Goal: Entertainment & Leisure: Consume media (video, audio)

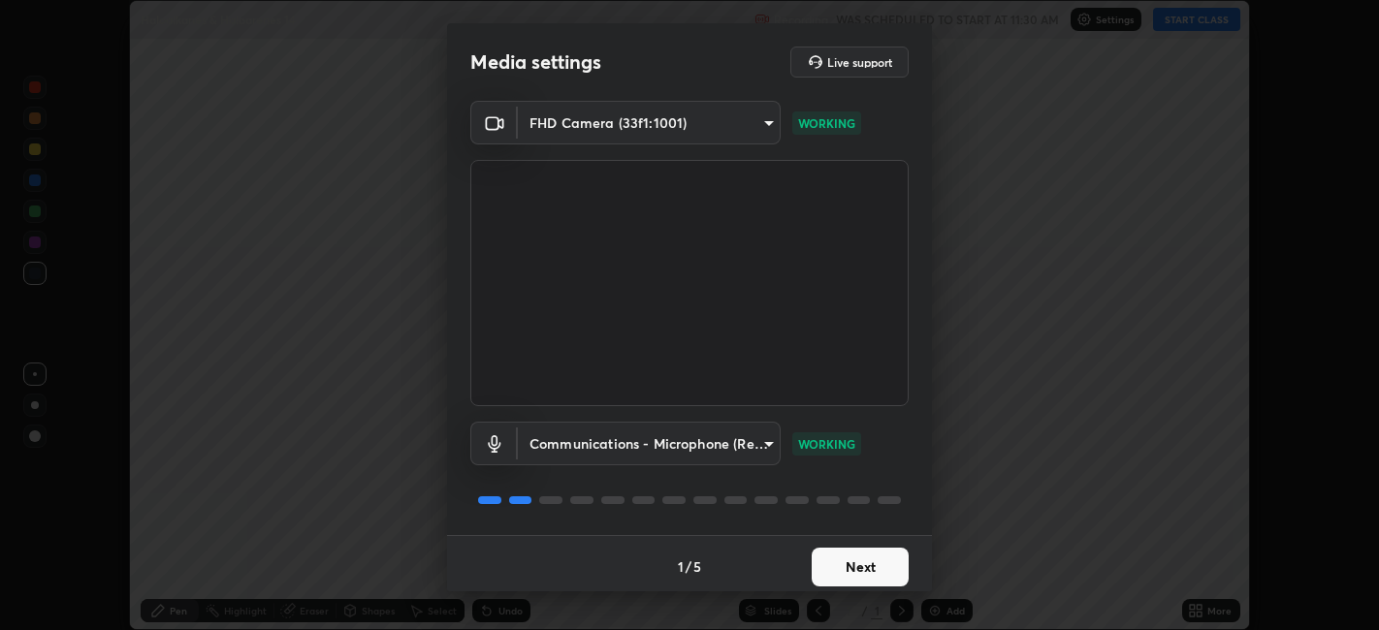
scroll to position [5, 0]
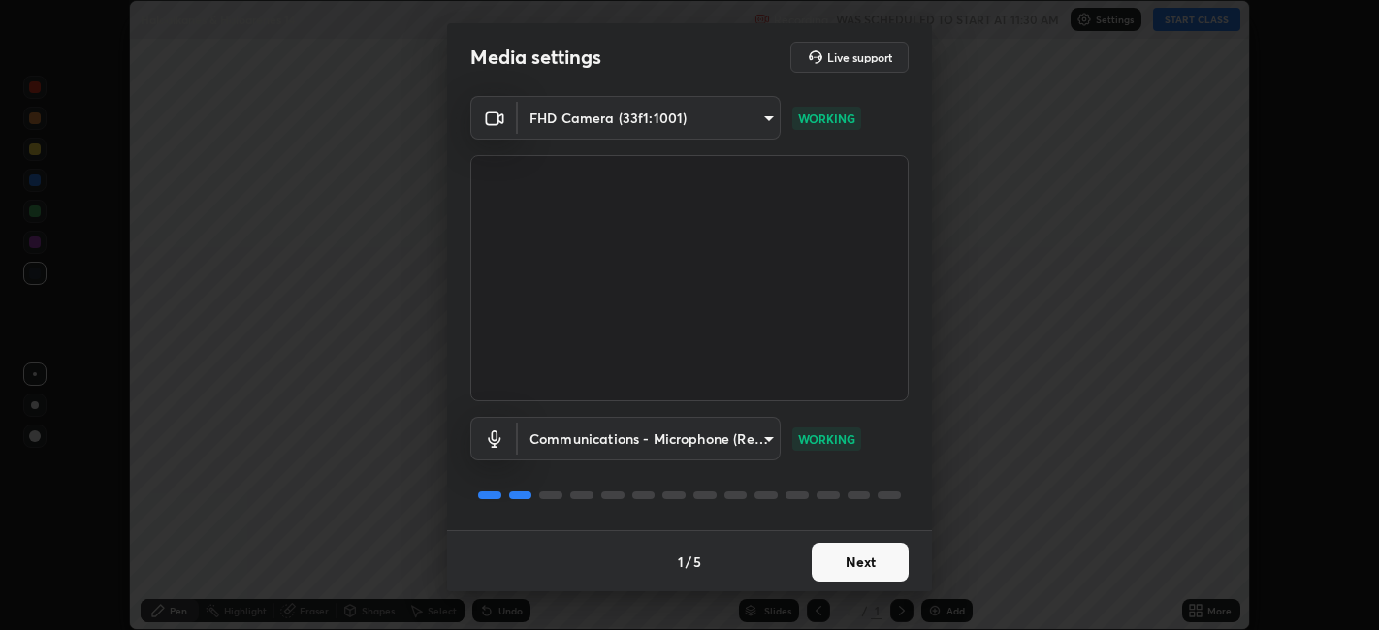
click at [863, 546] on button "Next" at bounding box center [860, 562] width 97 height 39
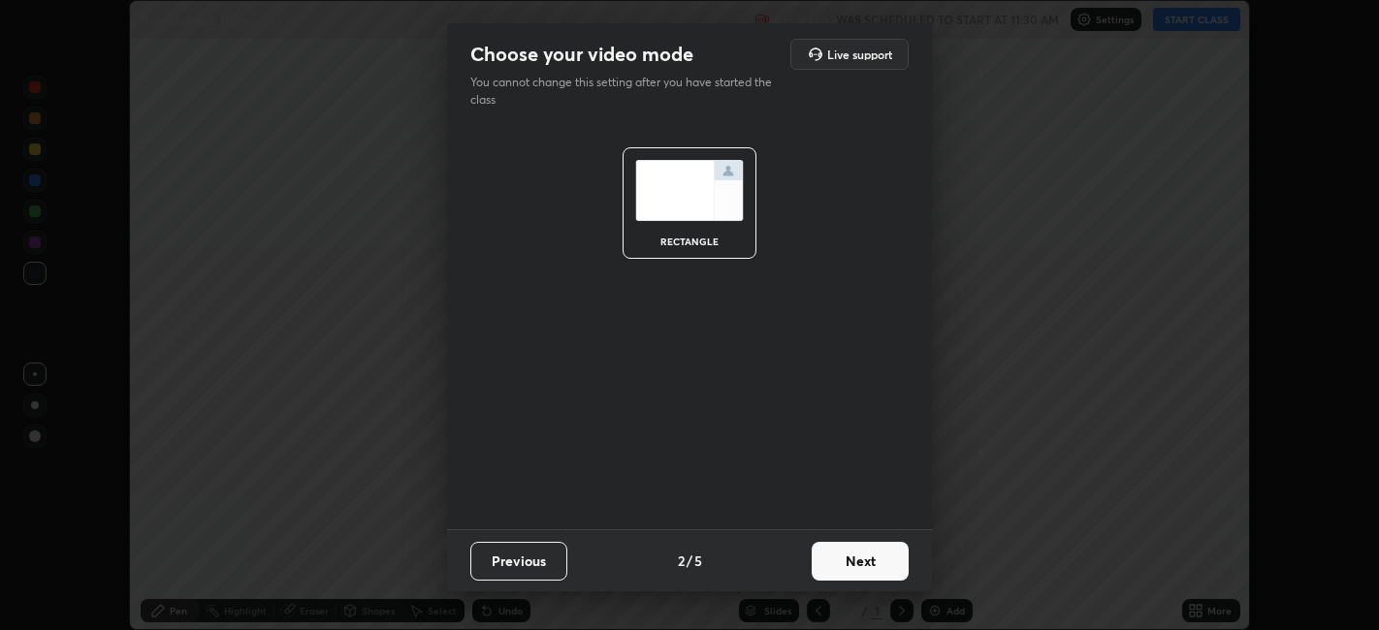
scroll to position [0, 0]
click at [867, 554] on button "Next" at bounding box center [860, 561] width 97 height 39
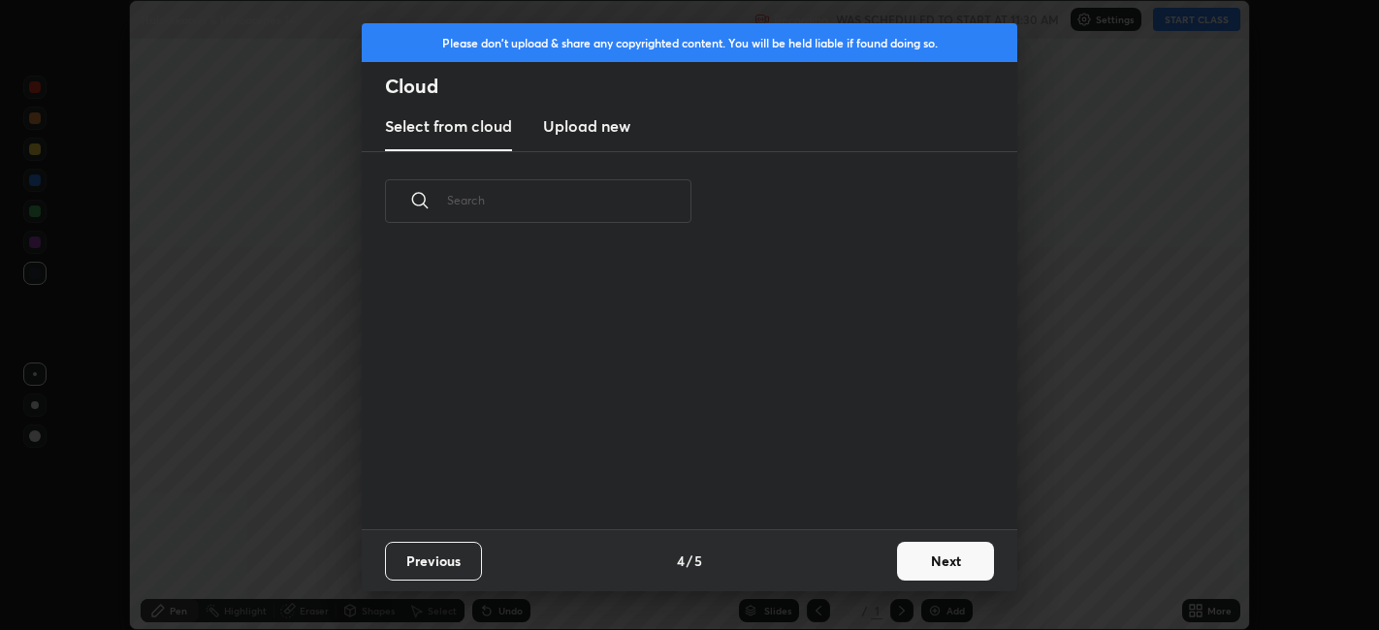
click at [898, 554] on button "Next" at bounding box center [945, 561] width 97 height 39
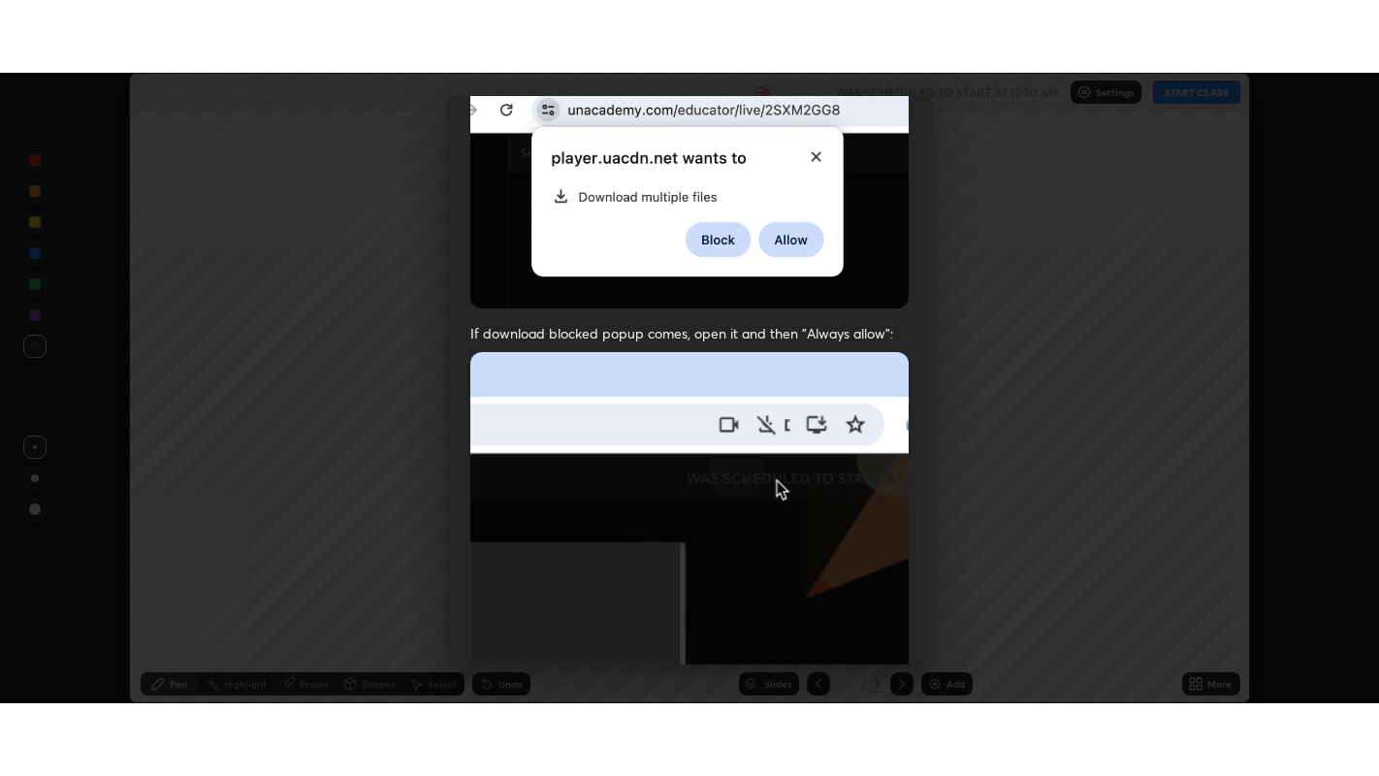
scroll to position [401, 0]
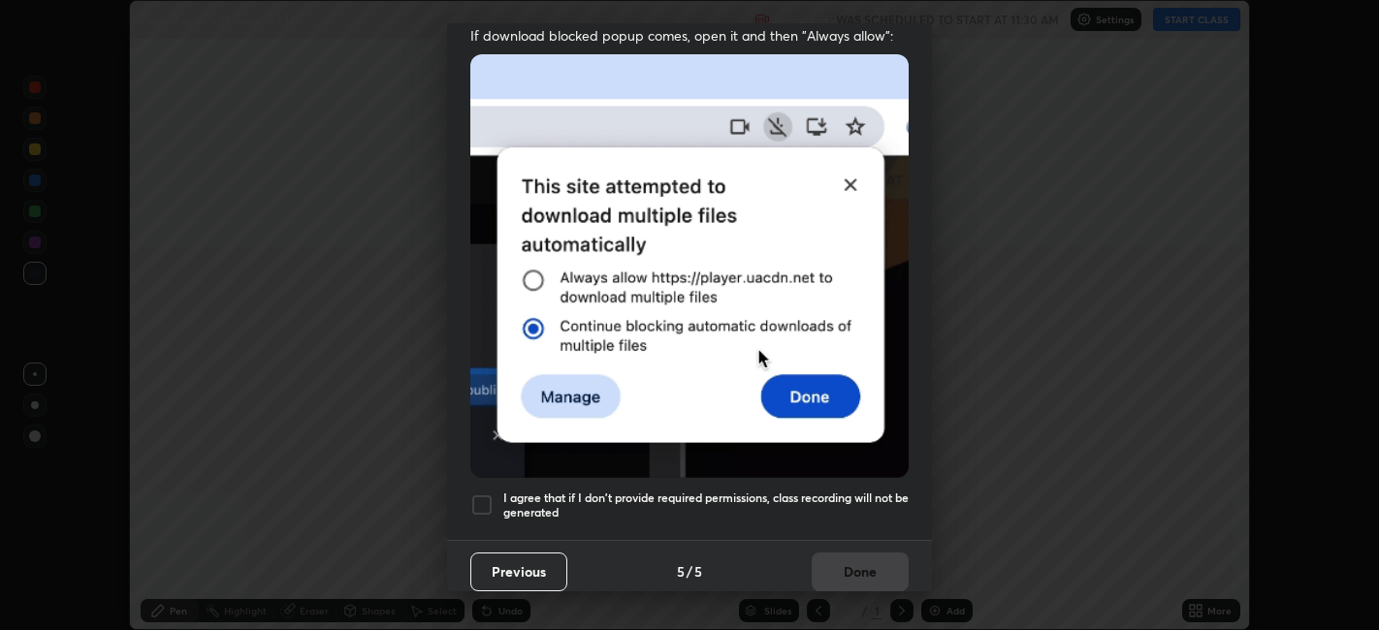
click at [490, 494] on div at bounding box center [481, 505] width 23 height 23
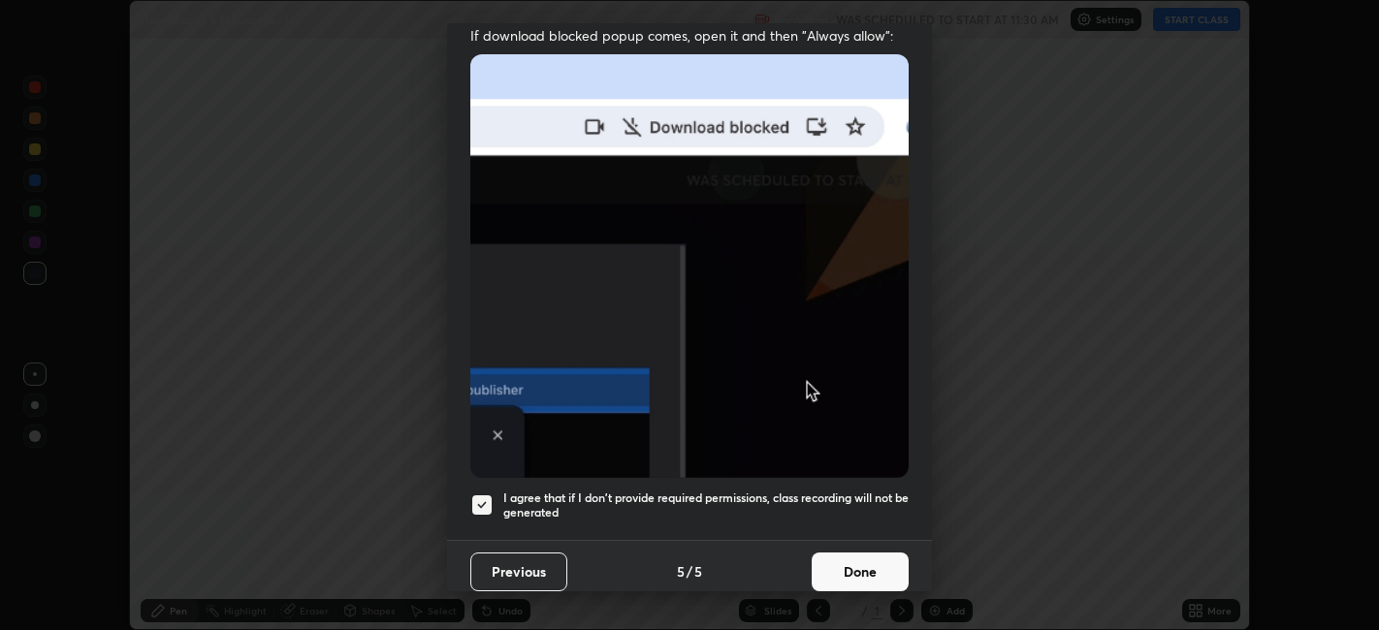
click at [843, 553] on button "Done" at bounding box center [860, 572] width 97 height 39
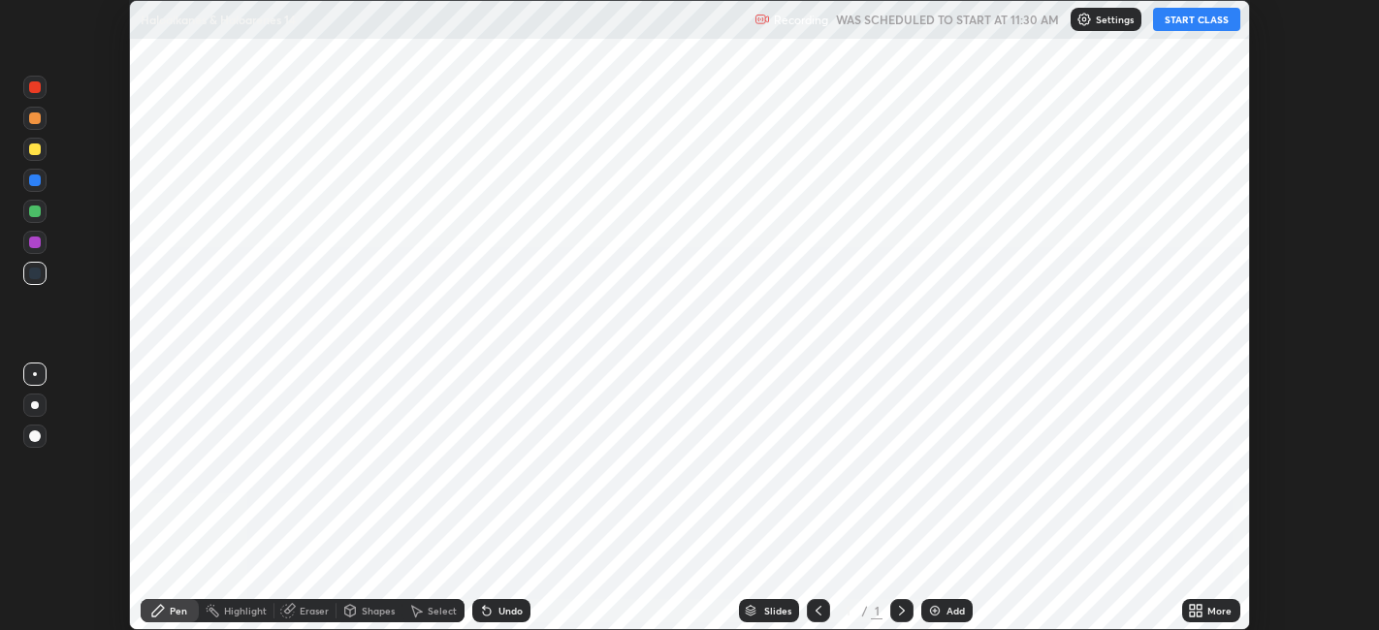
click at [1209, 18] on button "START CLASS" at bounding box center [1196, 19] width 87 height 23
click at [1200, 607] on icon at bounding box center [1200, 607] width 5 height 5
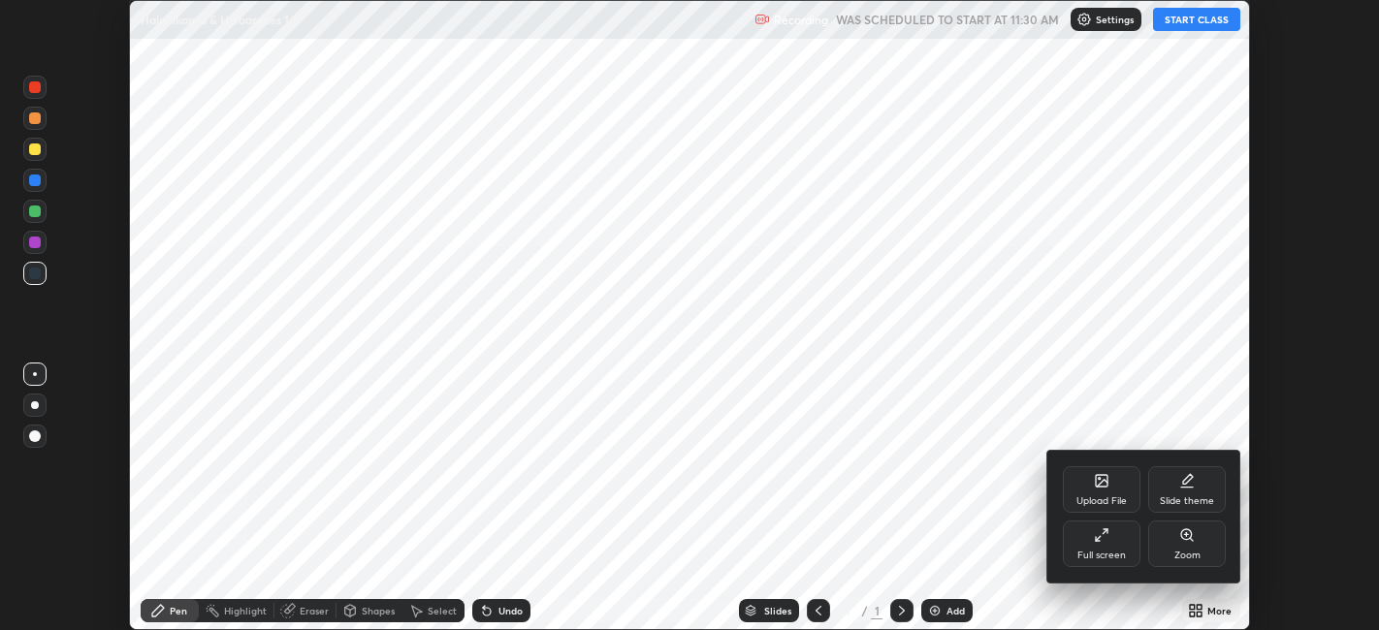
click at [1125, 536] on div "Full screen" at bounding box center [1102, 544] width 78 height 47
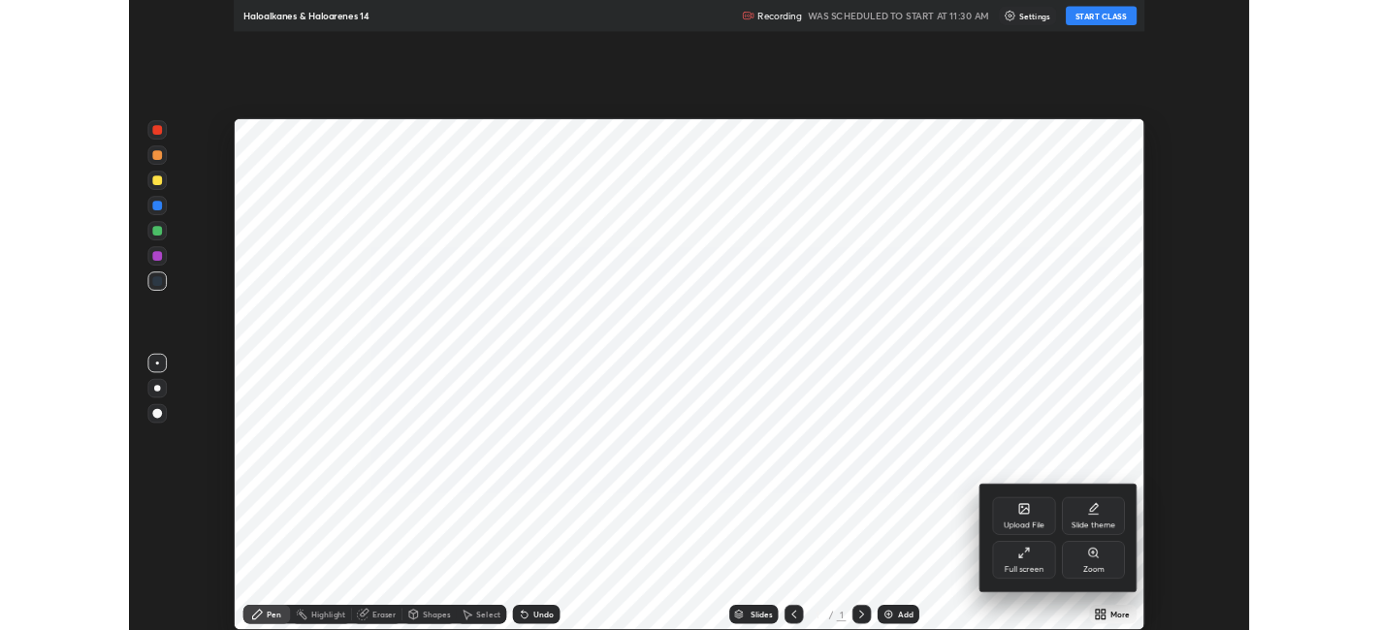
scroll to position [776, 1379]
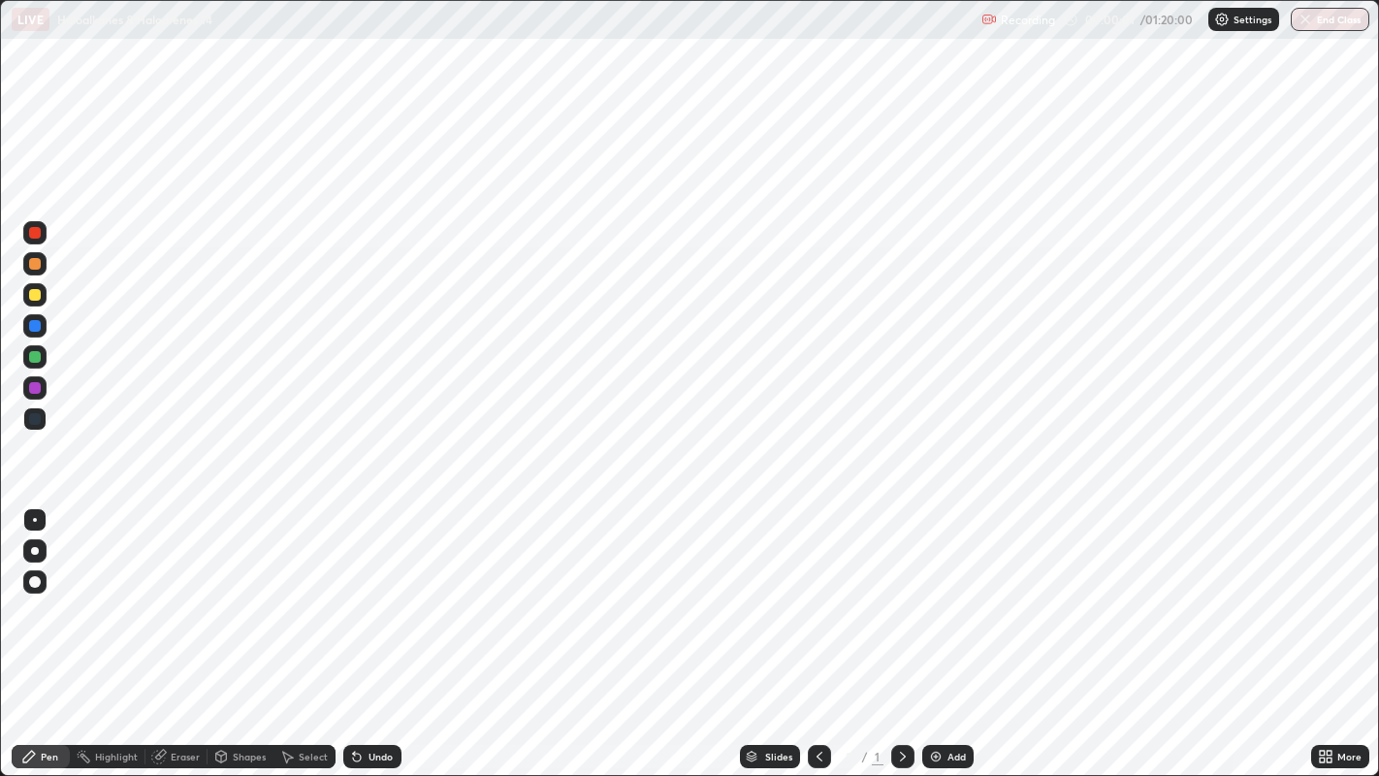
click at [937, 629] on img at bounding box center [936, 757] width 16 height 16
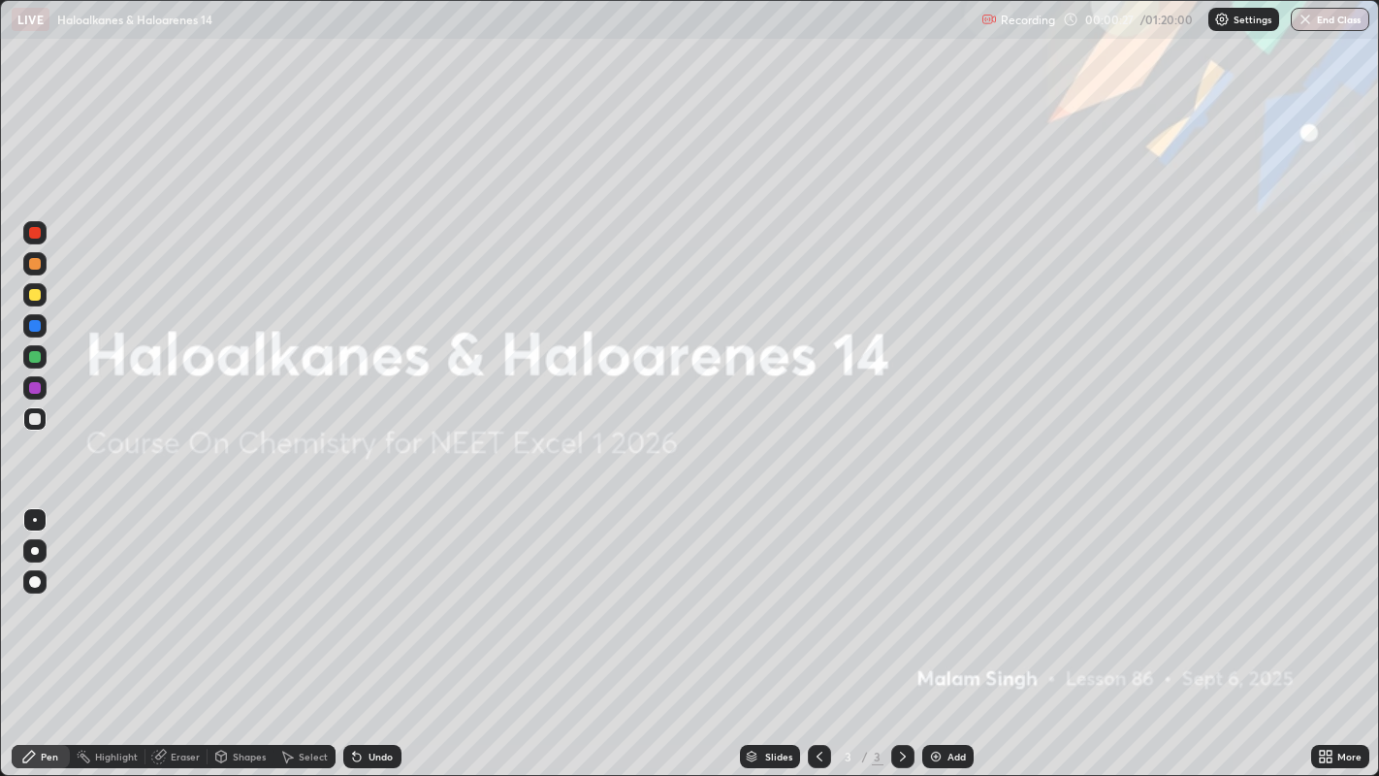
click at [943, 629] on div "Add" at bounding box center [947, 756] width 51 height 23
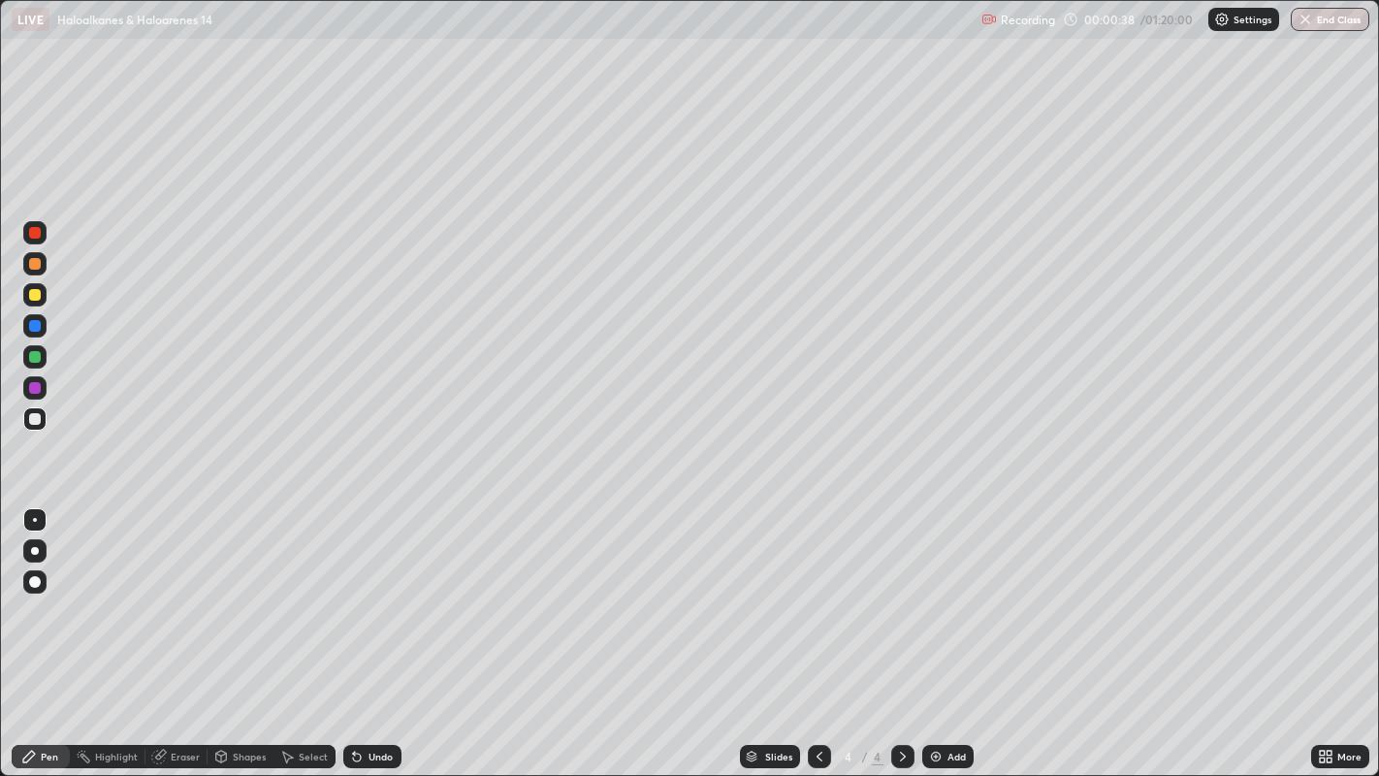
click at [34, 264] on div at bounding box center [35, 264] width 12 height 12
click at [32, 547] on div at bounding box center [34, 550] width 23 height 23
click at [34, 414] on div at bounding box center [35, 419] width 12 height 12
click at [937, 629] on img at bounding box center [936, 757] width 16 height 16
click at [36, 258] on div at bounding box center [35, 264] width 12 height 12
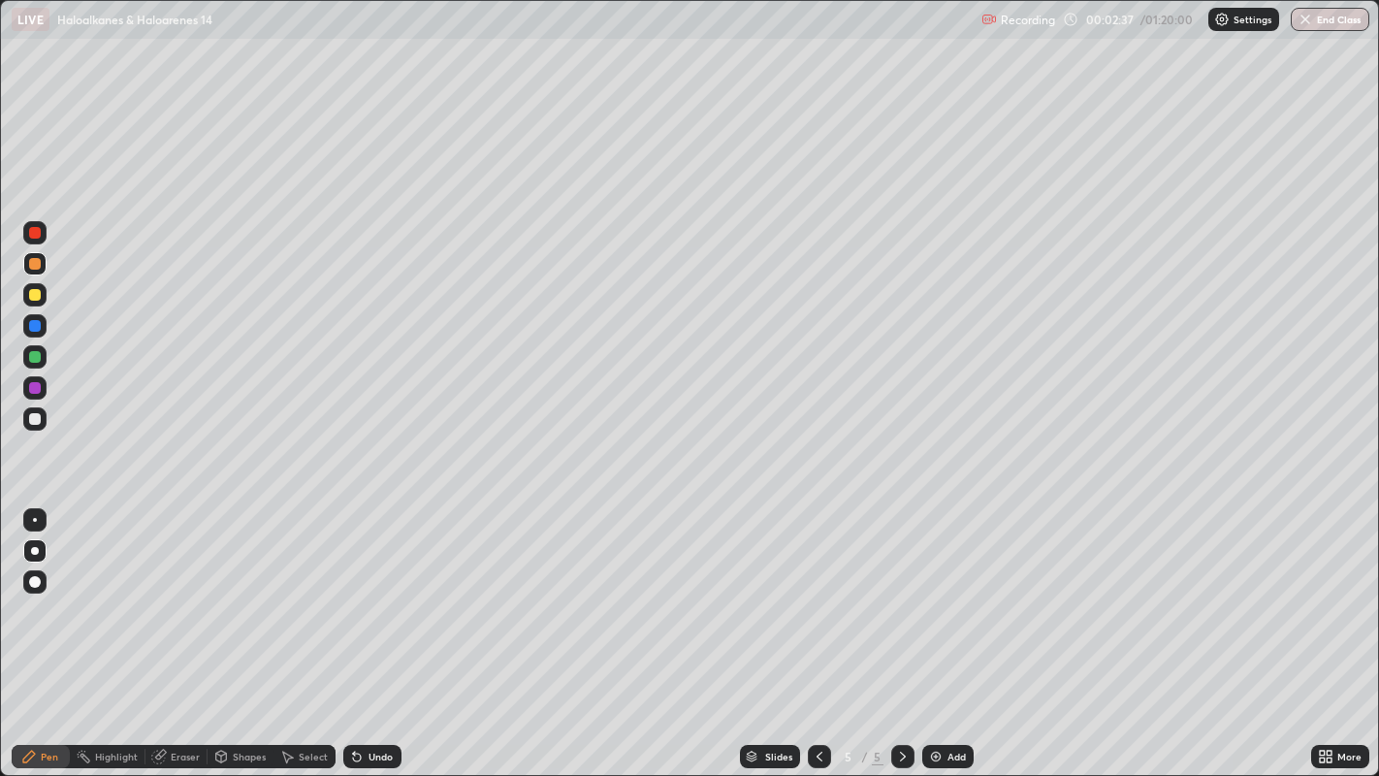
click at [35, 424] on div at bounding box center [35, 419] width 12 height 12
click at [36, 296] on div at bounding box center [35, 295] width 12 height 12
click at [33, 422] on div at bounding box center [35, 419] width 12 height 12
click at [30, 274] on div at bounding box center [34, 263] width 23 height 23
click at [39, 427] on div at bounding box center [34, 418] width 23 height 23
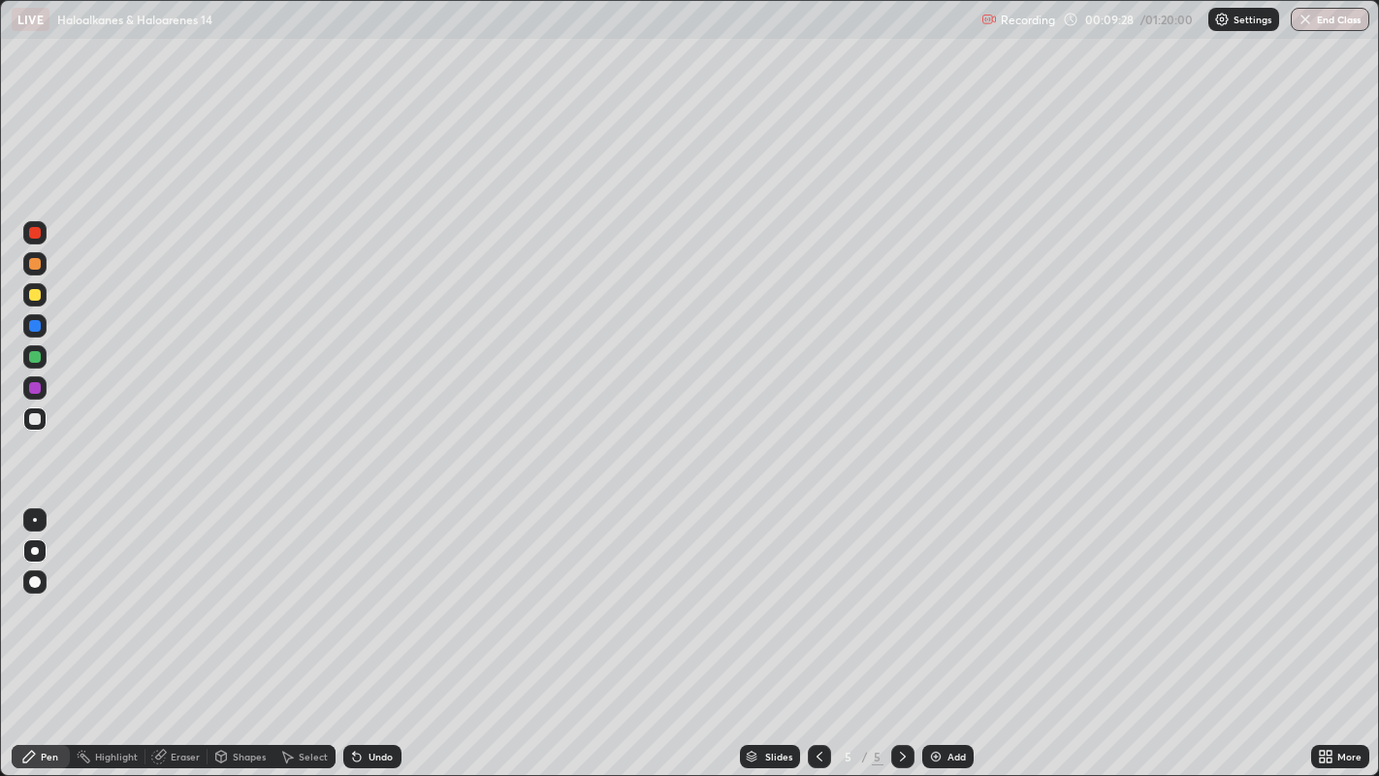
click at [31, 268] on div at bounding box center [35, 264] width 12 height 12
click at [935, 629] on img at bounding box center [936, 757] width 16 height 16
click at [34, 419] on div at bounding box center [35, 419] width 12 height 12
click at [27, 414] on div at bounding box center [34, 418] width 23 height 23
click at [33, 295] on div at bounding box center [35, 295] width 12 height 12
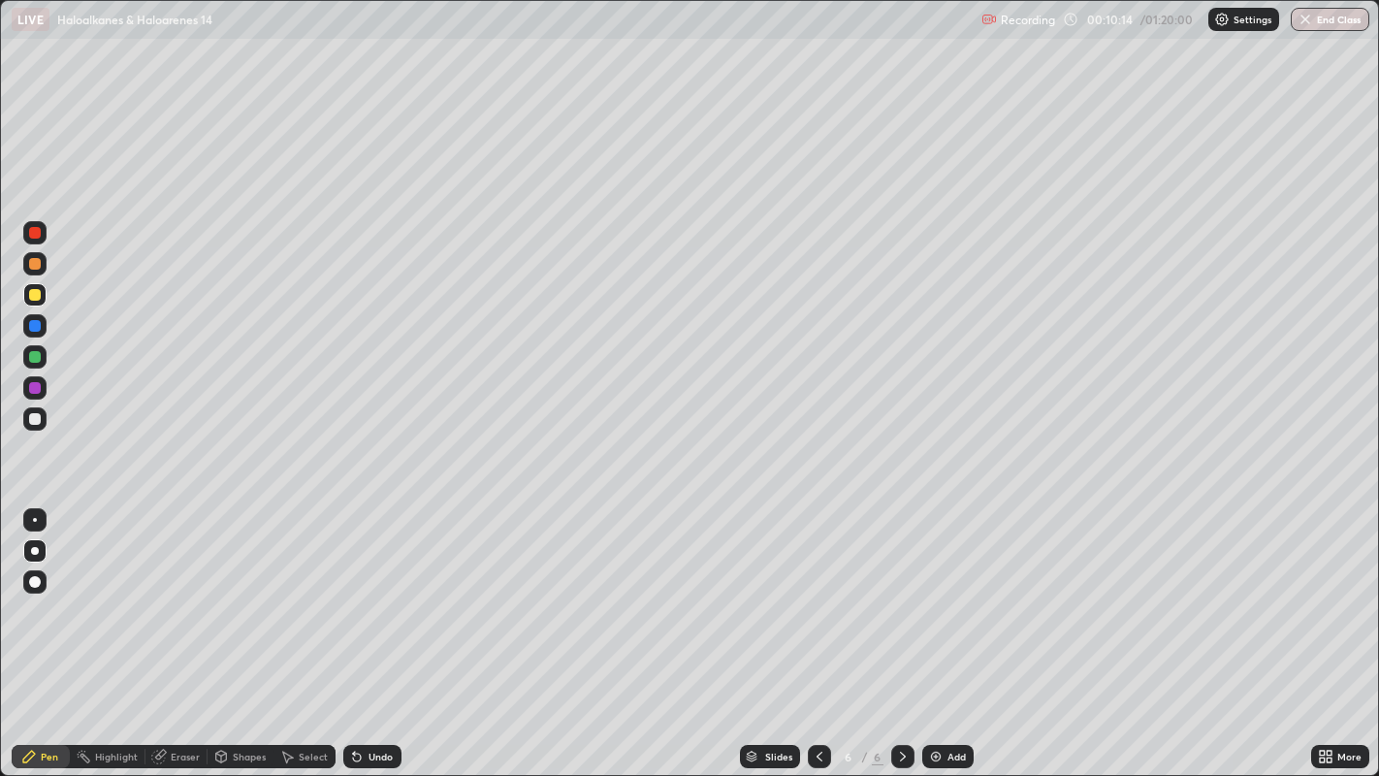
click at [41, 359] on div at bounding box center [34, 356] width 23 height 23
click at [369, 629] on div "Undo" at bounding box center [381, 757] width 24 height 10
click at [375, 629] on div "Undo" at bounding box center [381, 757] width 24 height 10
click at [363, 629] on div "Undo" at bounding box center [372, 756] width 58 height 23
click at [37, 263] on div at bounding box center [35, 264] width 12 height 12
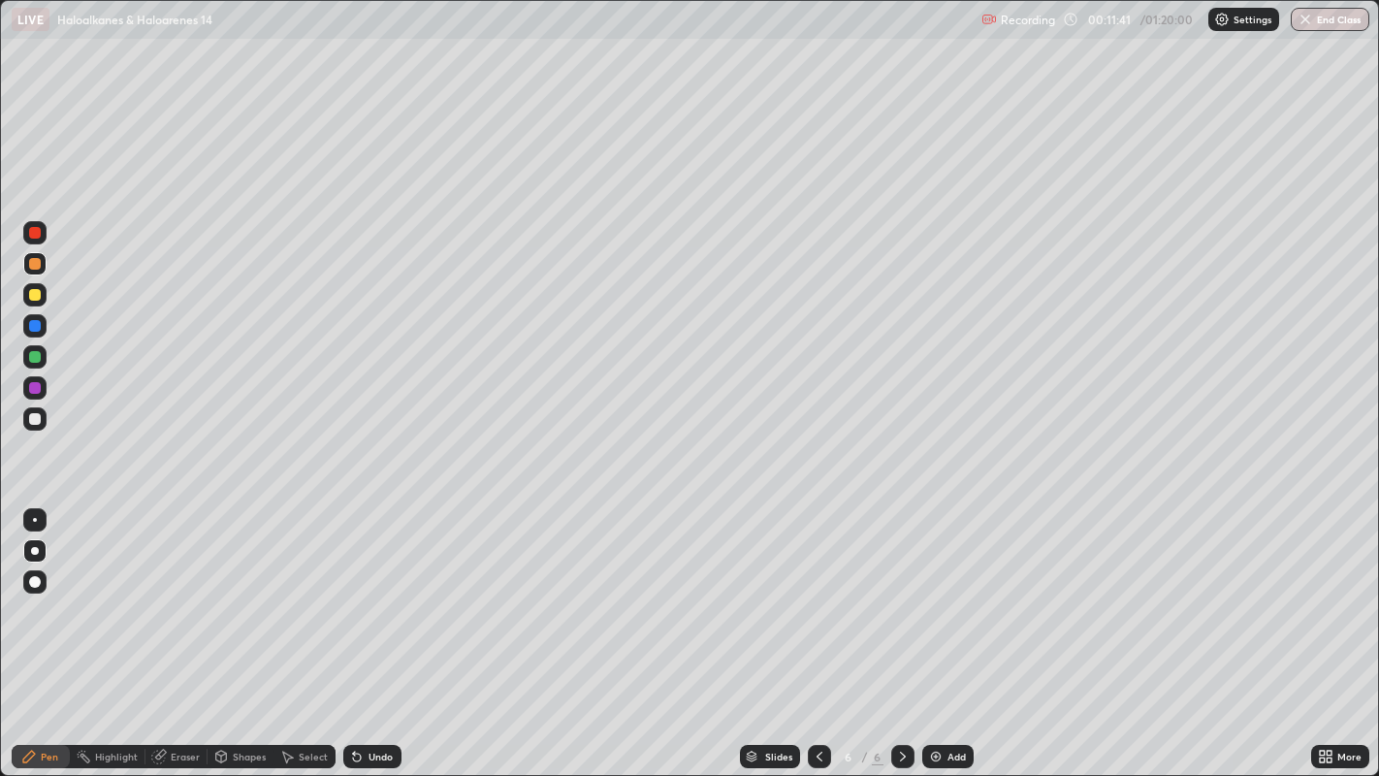
click at [33, 418] on div at bounding box center [35, 419] width 12 height 12
click at [24, 271] on div at bounding box center [34, 263] width 23 height 23
click at [37, 424] on div at bounding box center [35, 419] width 12 height 12
click at [34, 296] on div at bounding box center [35, 295] width 12 height 12
click at [938, 629] on img at bounding box center [936, 757] width 16 height 16
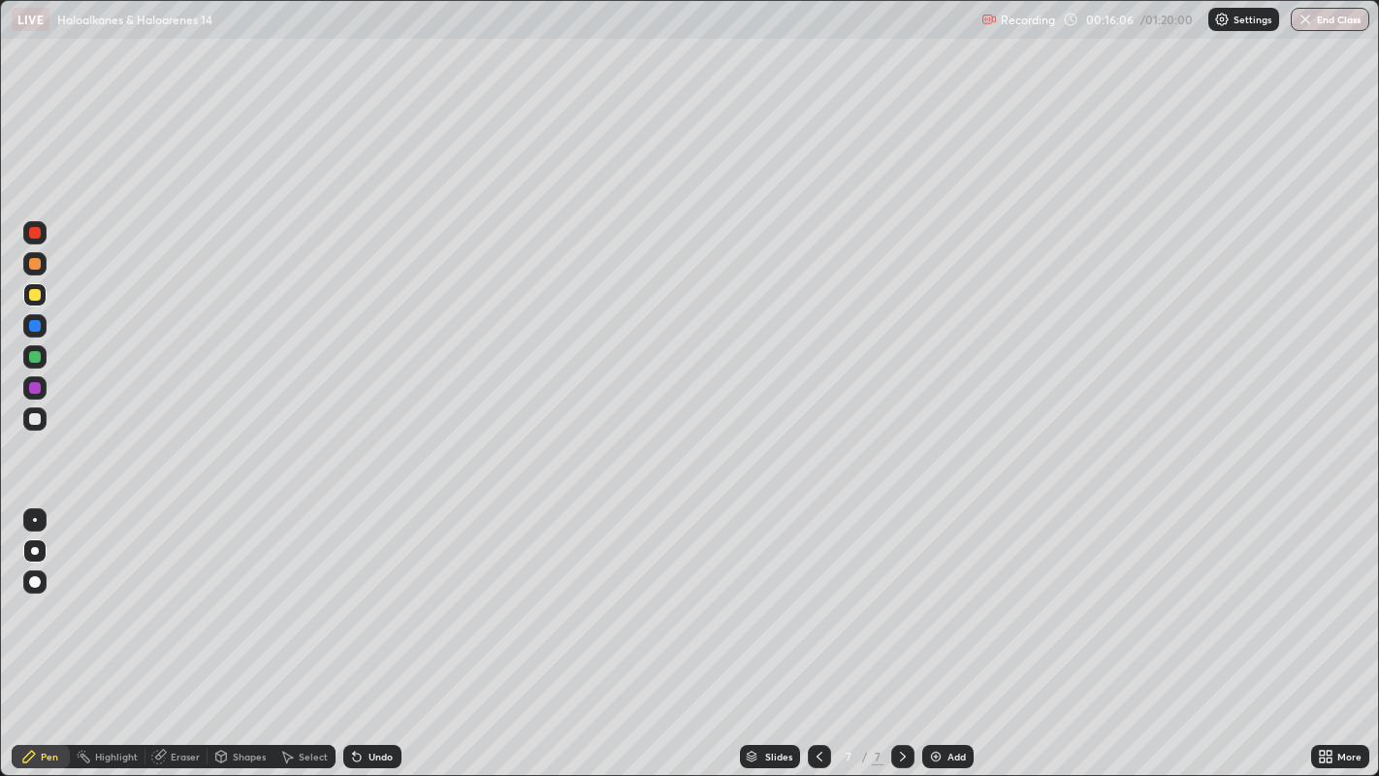
click at [31, 424] on div at bounding box center [35, 419] width 12 height 12
click at [36, 302] on div at bounding box center [34, 294] width 23 height 23
click at [44, 418] on div at bounding box center [34, 418] width 23 height 23
click at [34, 296] on div at bounding box center [35, 295] width 12 height 12
click at [932, 629] on img at bounding box center [936, 757] width 16 height 16
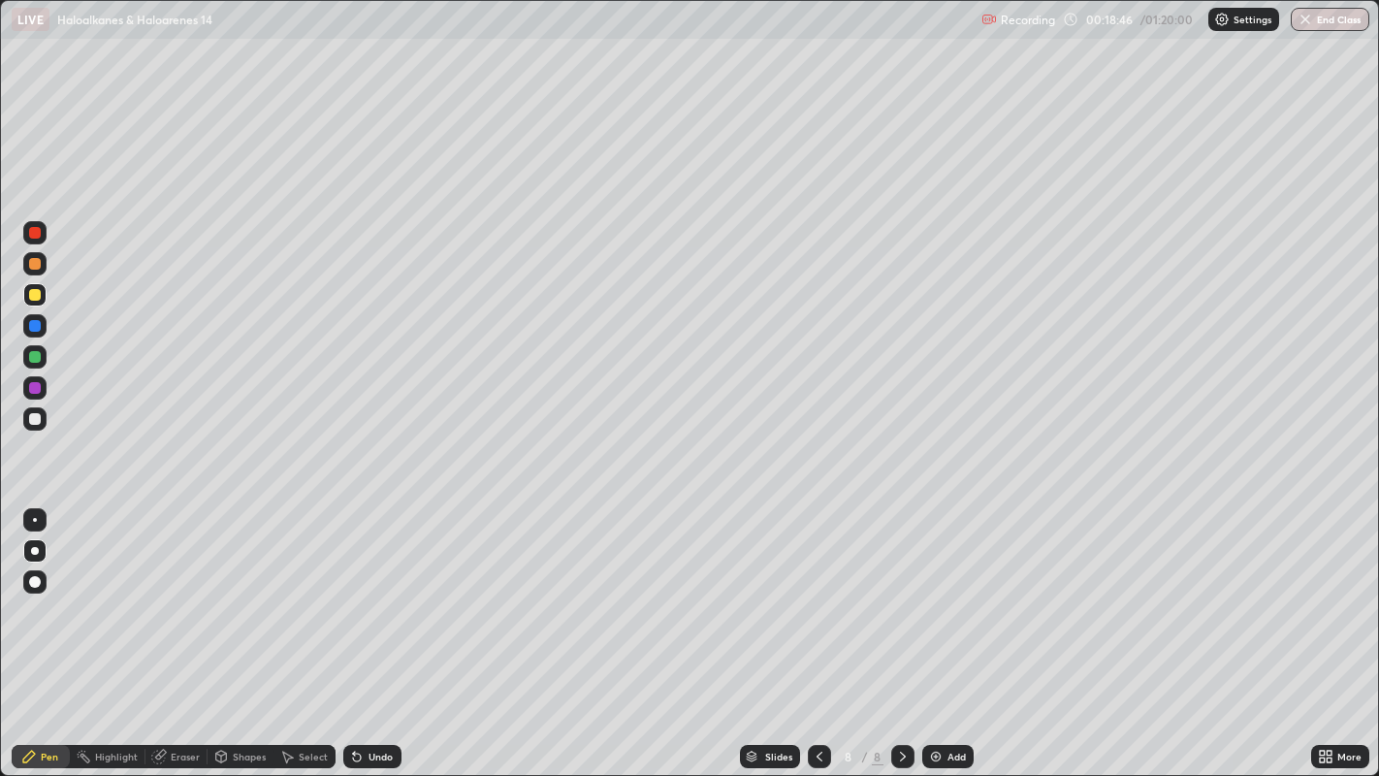
click at [236, 629] on div "Shapes" at bounding box center [241, 756] width 66 height 23
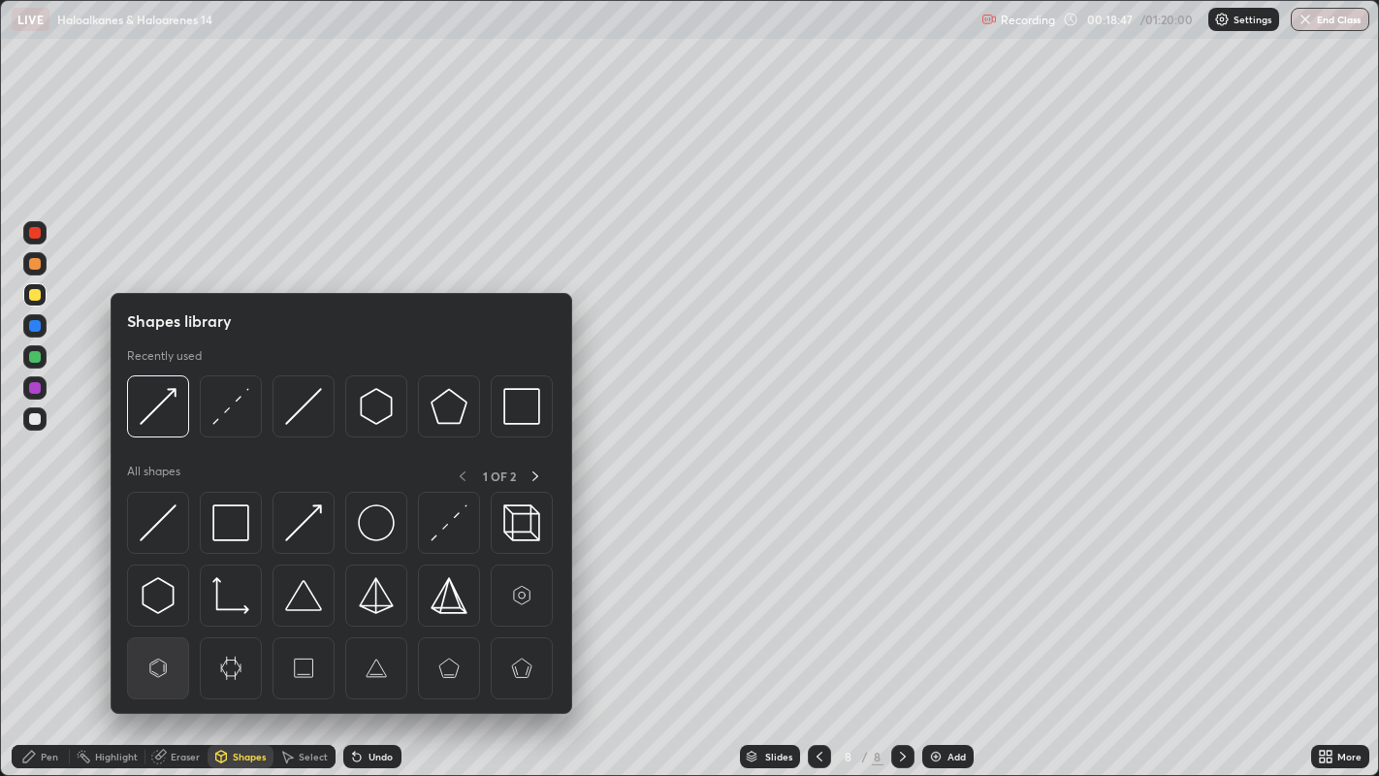
click at [163, 629] on img at bounding box center [158, 668] width 37 height 37
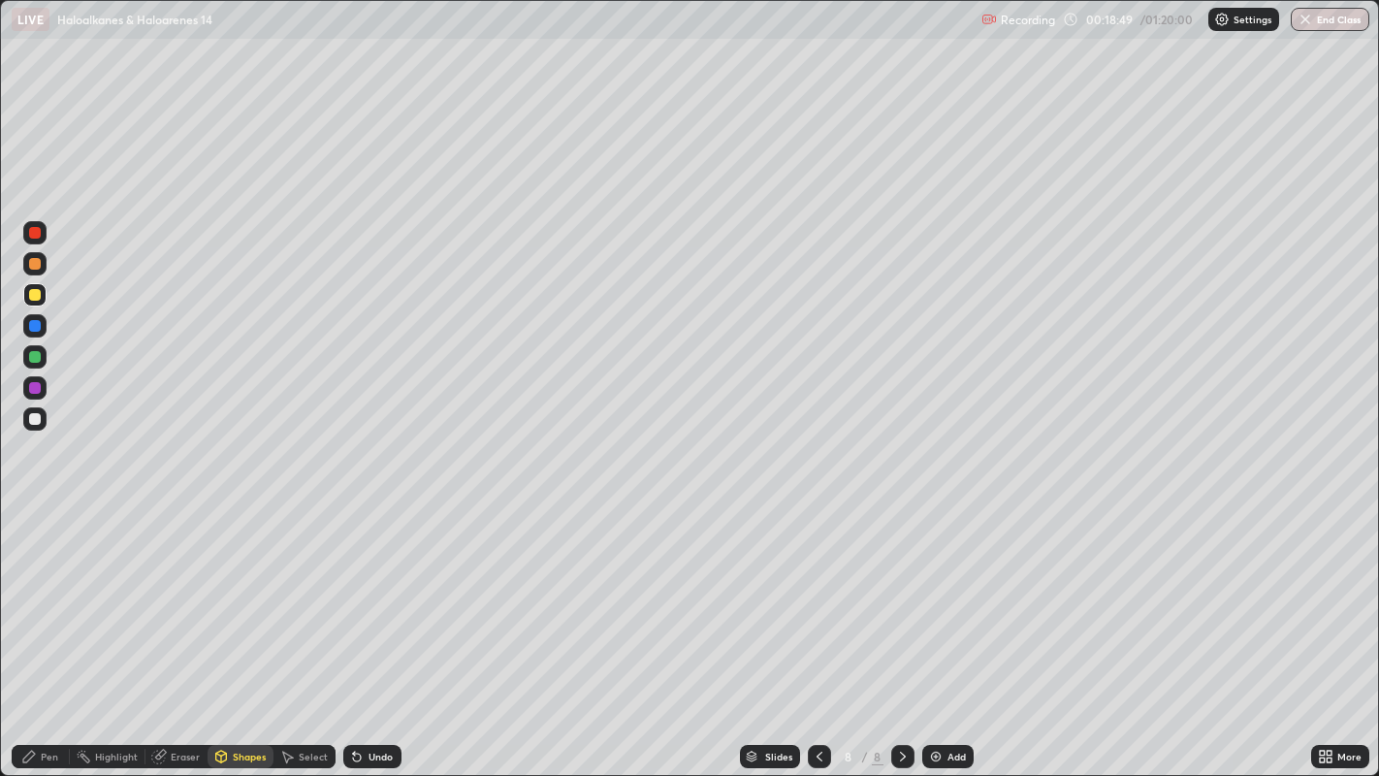
click at [41, 629] on div "Pen" at bounding box center [41, 756] width 58 height 23
click at [238, 629] on div "Shapes" at bounding box center [249, 757] width 33 height 10
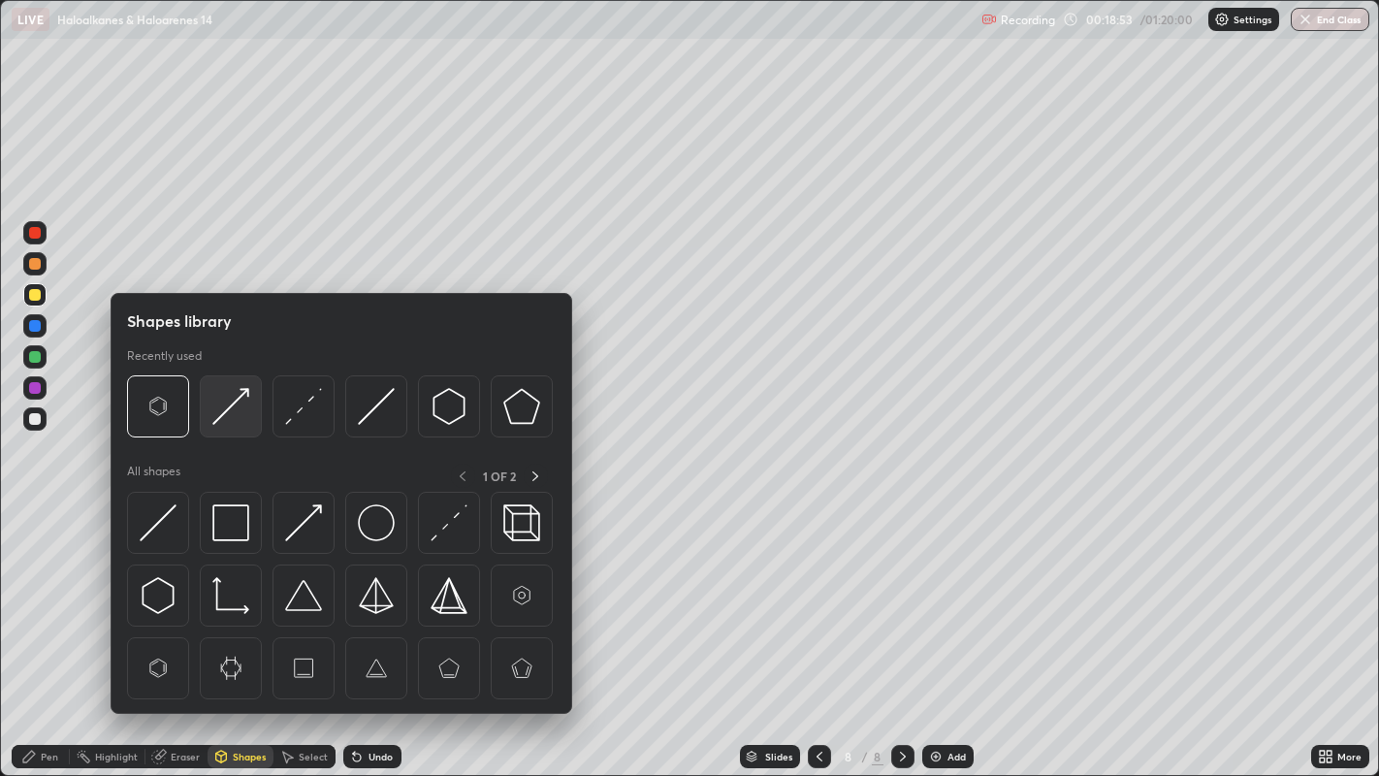
click at [233, 399] on img at bounding box center [230, 406] width 37 height 37
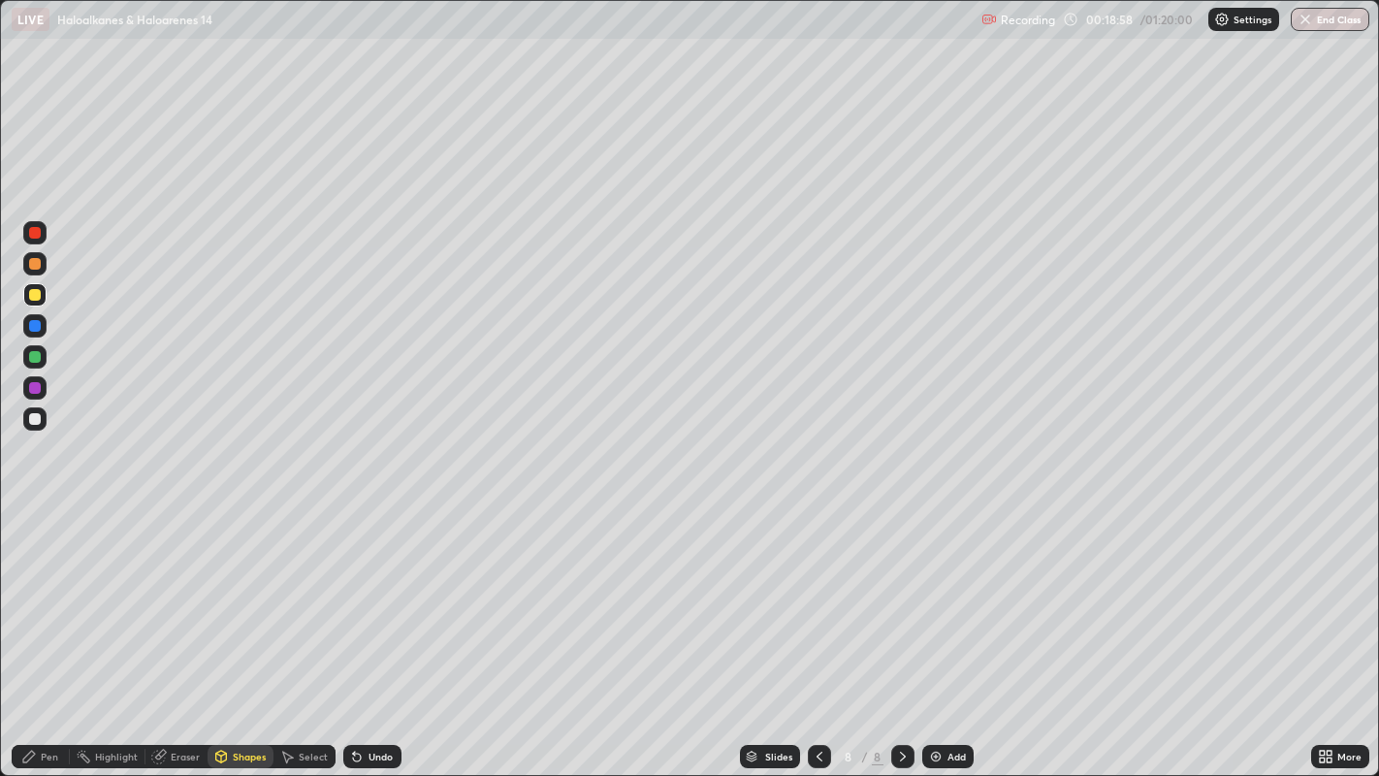
click at [50, 629] on div "Pen" at bounding box center [49, 757] width 17 height 10
click at [239, 629] on div "Shapes" at bounding box center [249, 757] width 33 height 10
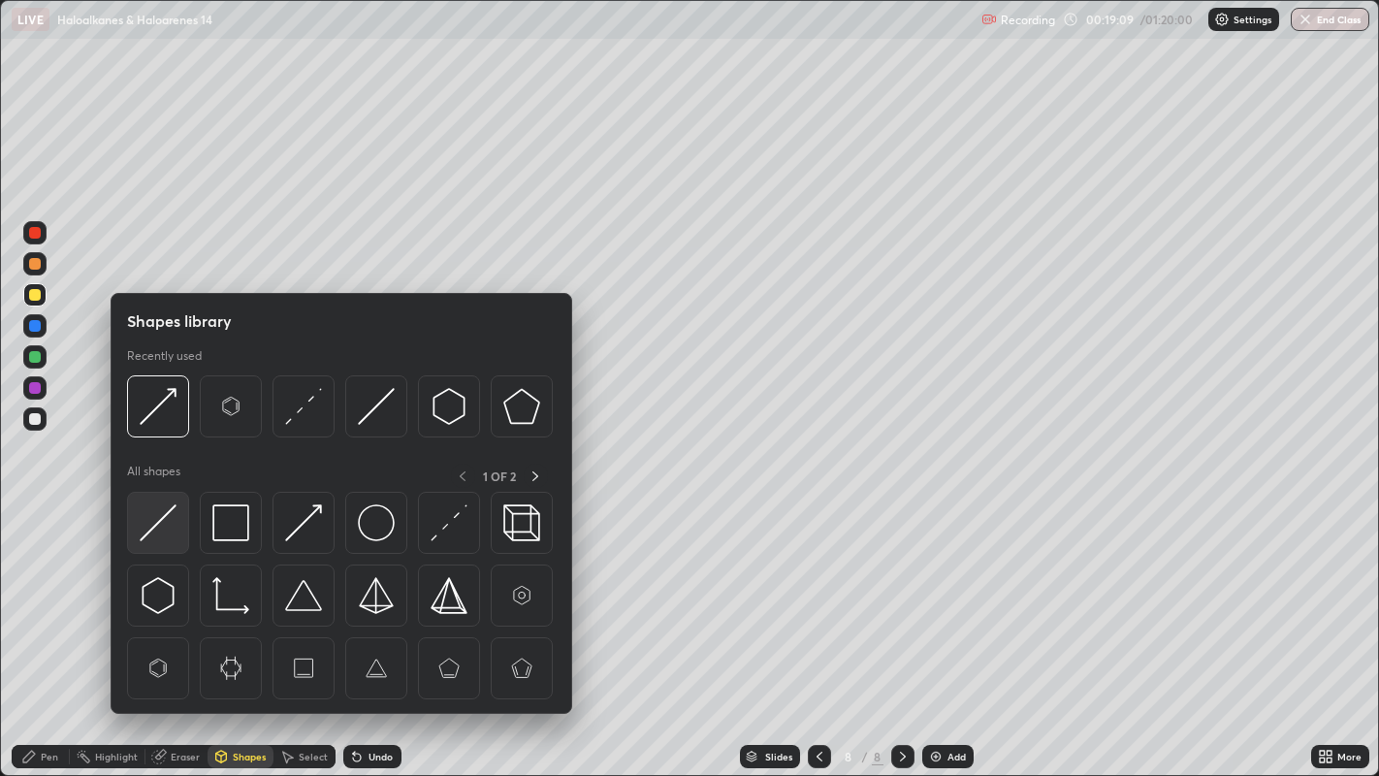
click at [165, 512] on img at bounding box center [158, 522] width 37 height 37
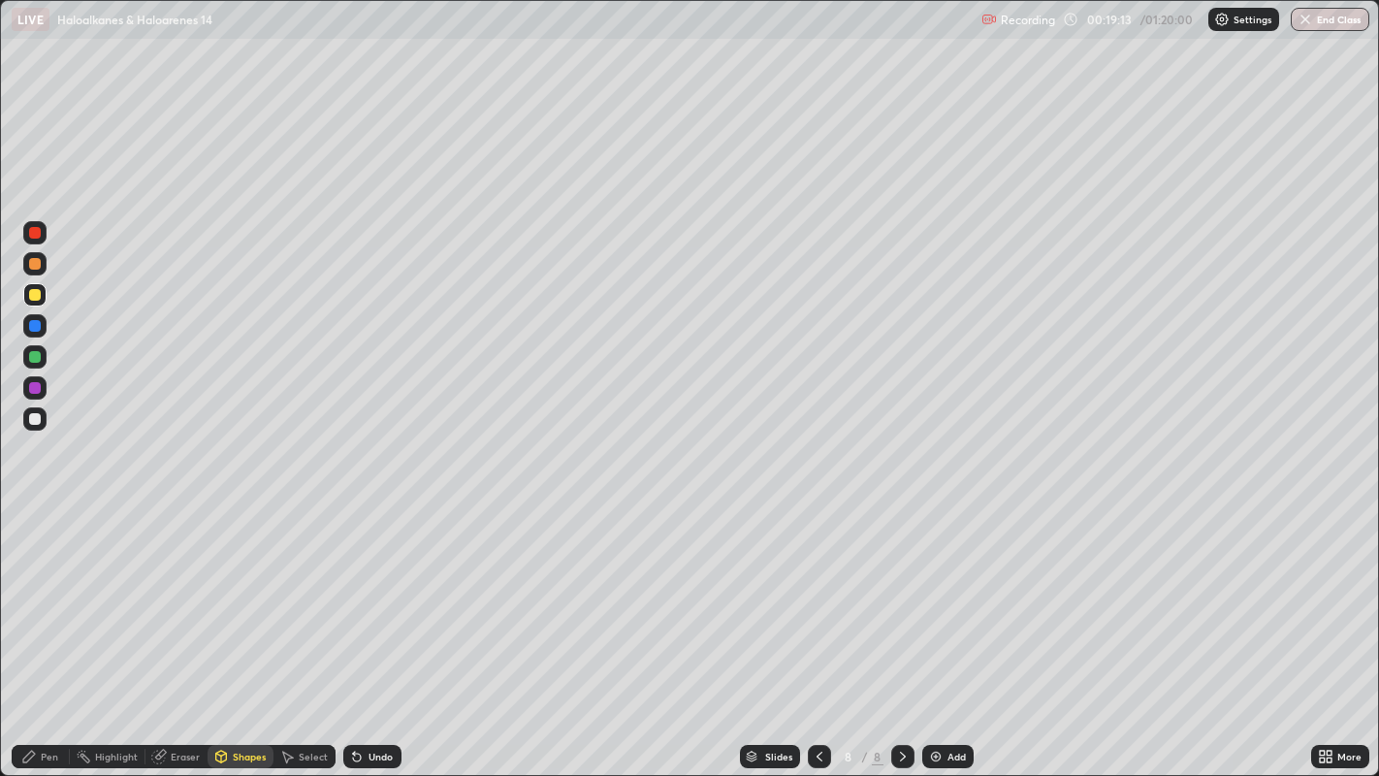
click at [49, 629] on div "Pen" at bounding box center [49, 757] width 17 height 10
click at [36, 418] on div at bounding box center [35, 419] width 12 height 12
click at [939, 629] on img at bounding box center [936, 757] width 16 height 16
click at [36, 262] on div at bounding box center [35, 264] width 12 height 12
click at [31, 416] on div at bounding box center [35, 419] width 12 height 12
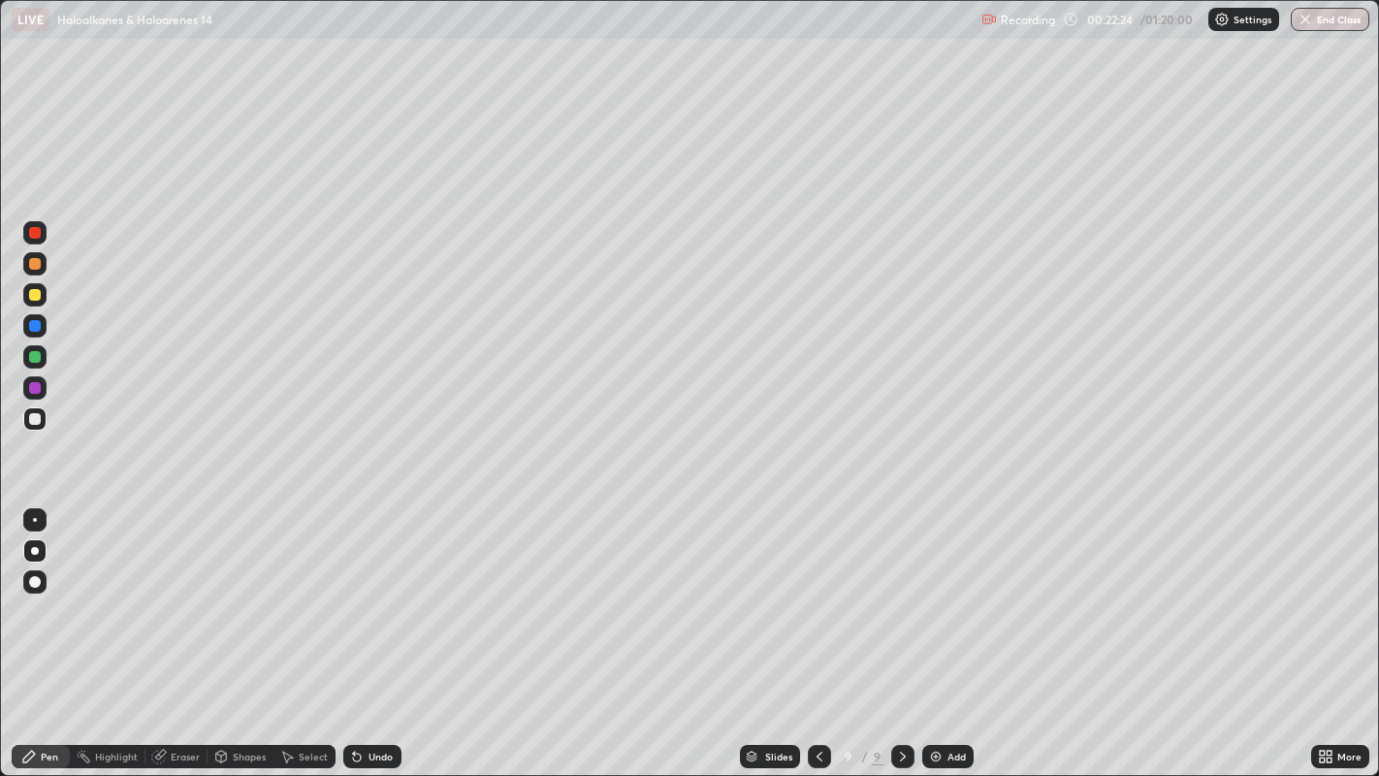
click at [812, 629] on div at bounding box center [819, 756] width 23 height 23
click at [900, 629] on icon at bounding box center [903, 757] width 16 height 16
click at [29, 234] on div at bounding box center [35, 233] width 12 height 12
click at [39, 417] on div at bounding box center [35, 419] width 12 height 12
click at [30, 327] on div at bounding box center [35, 326] width 12 height 12
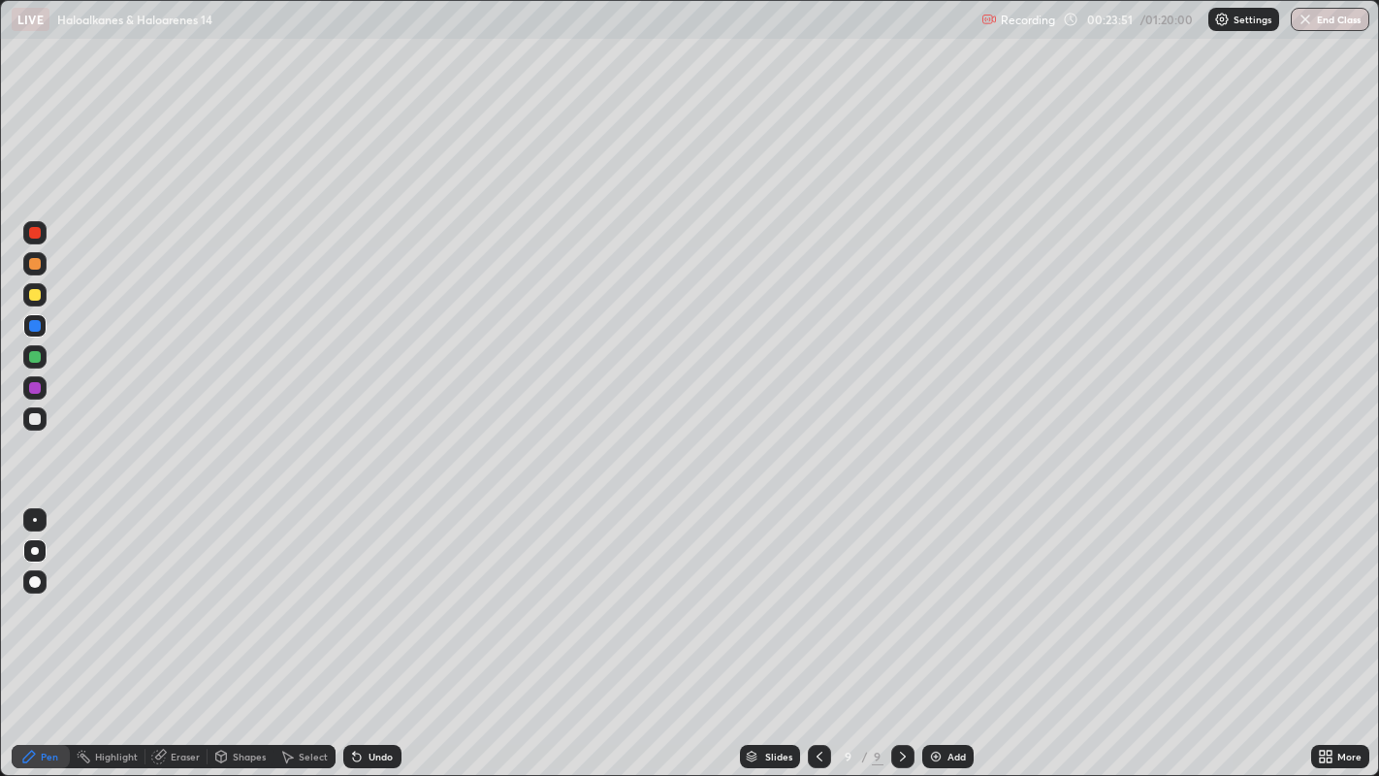
click at [36, 416] on div at bounding box center [35, 419] width 12 height 12
click at [235, 629] on div "Shapes" at bounding box center [249, 757] width 33 height 10
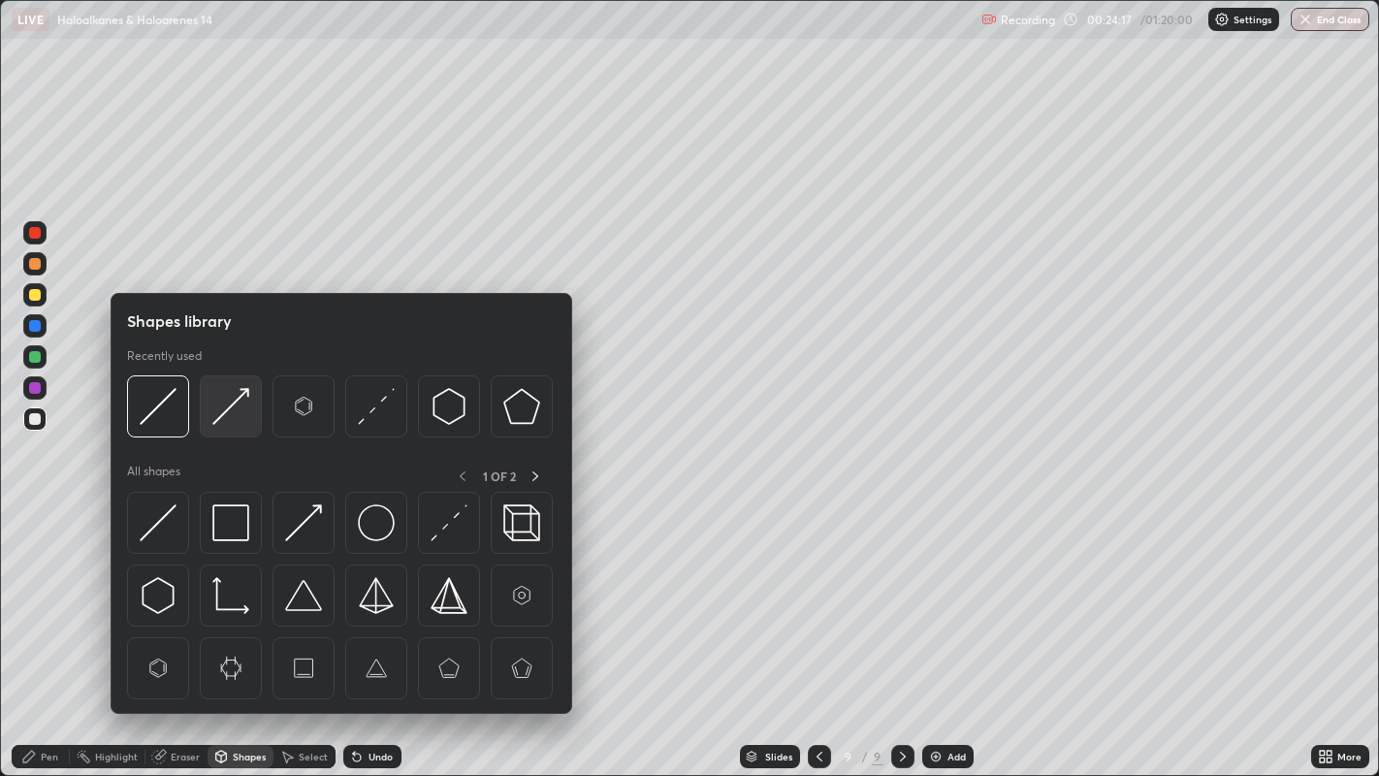
click at [235, 399] on img at bounding box center [230, 406] width 37 height 37
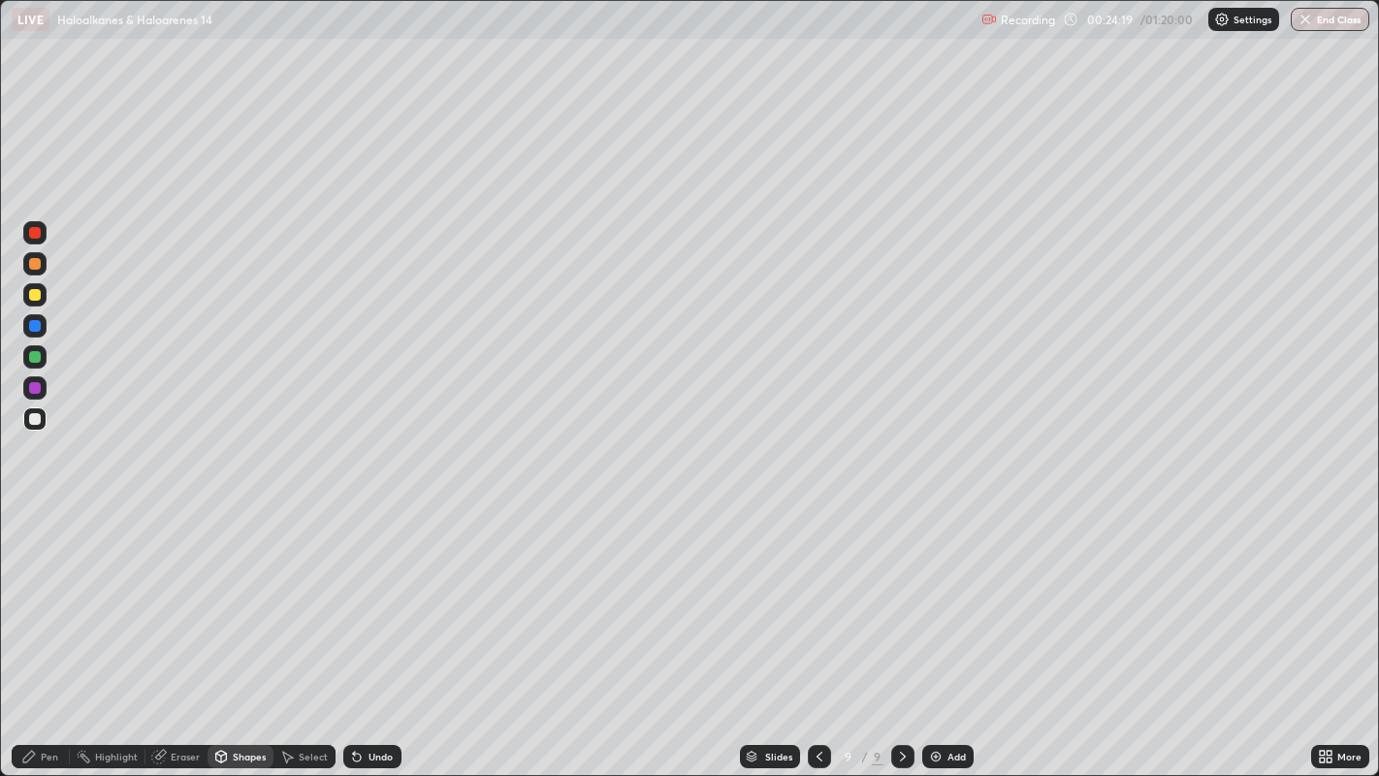
click at [48, 629] on div "Pen" at bounding box center [49, 757] width 17 height 10
click at [32, 233] on div at bounding box center [35, 233] width 12 height 12
click at [31, 298] on div at bounding box center [35, 295] width 12 height 12
click at [34, 417] on div at bounding box center [35, 419] width 12 height 12
click at [31, 268] on div at bounding box center [35, 264] width 12 height 12
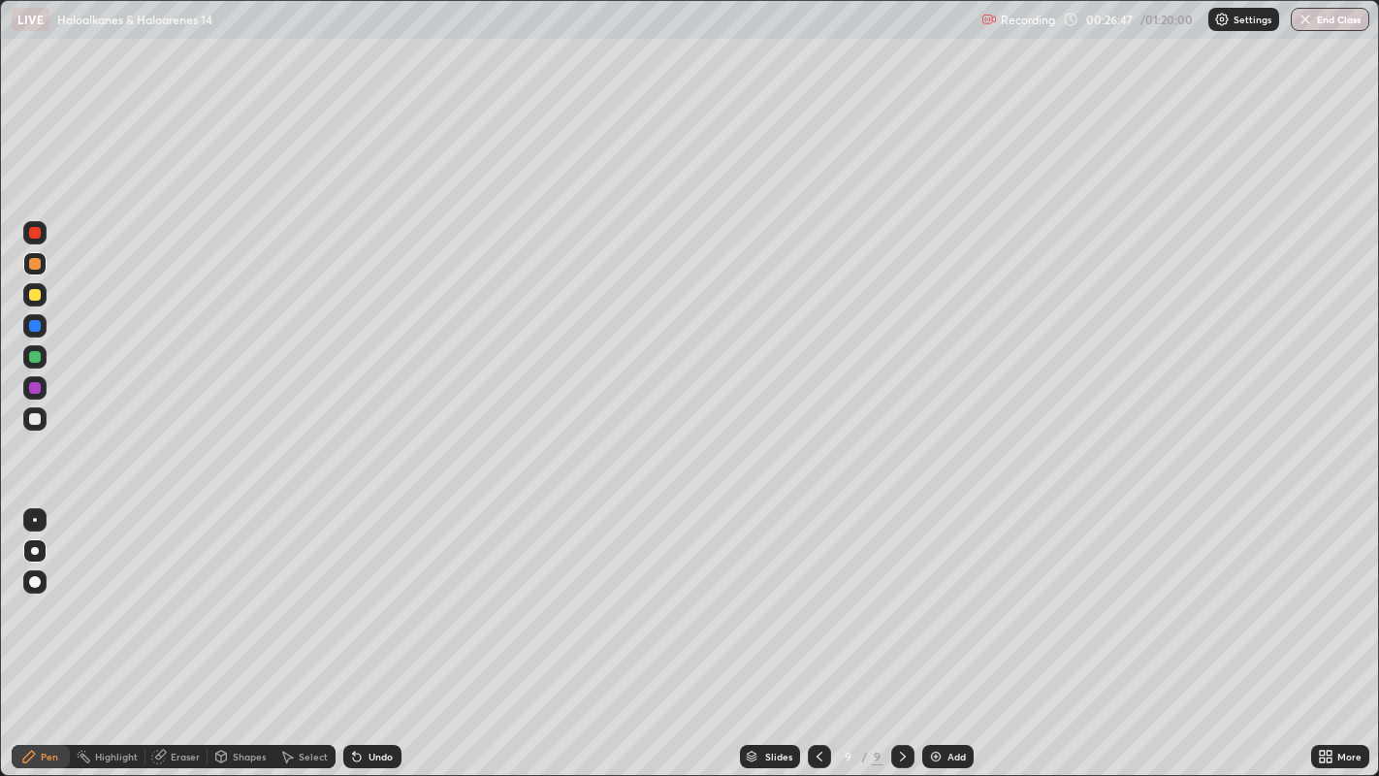
click at [36, 418] on div at bounding box center [35, 419] width 12 height 12
click at [356, 629] on icon at bounding box center [357, 758] width 8 height 8
click at [365, 629] on div "Undo" at bounding box center [372, 756] width 58 height 23
click at [33, 234] on div at bounding box center [35, 233] width 12 height 12
click at [26, 286] on div at bounding box center [34, 294] width 23 height 23
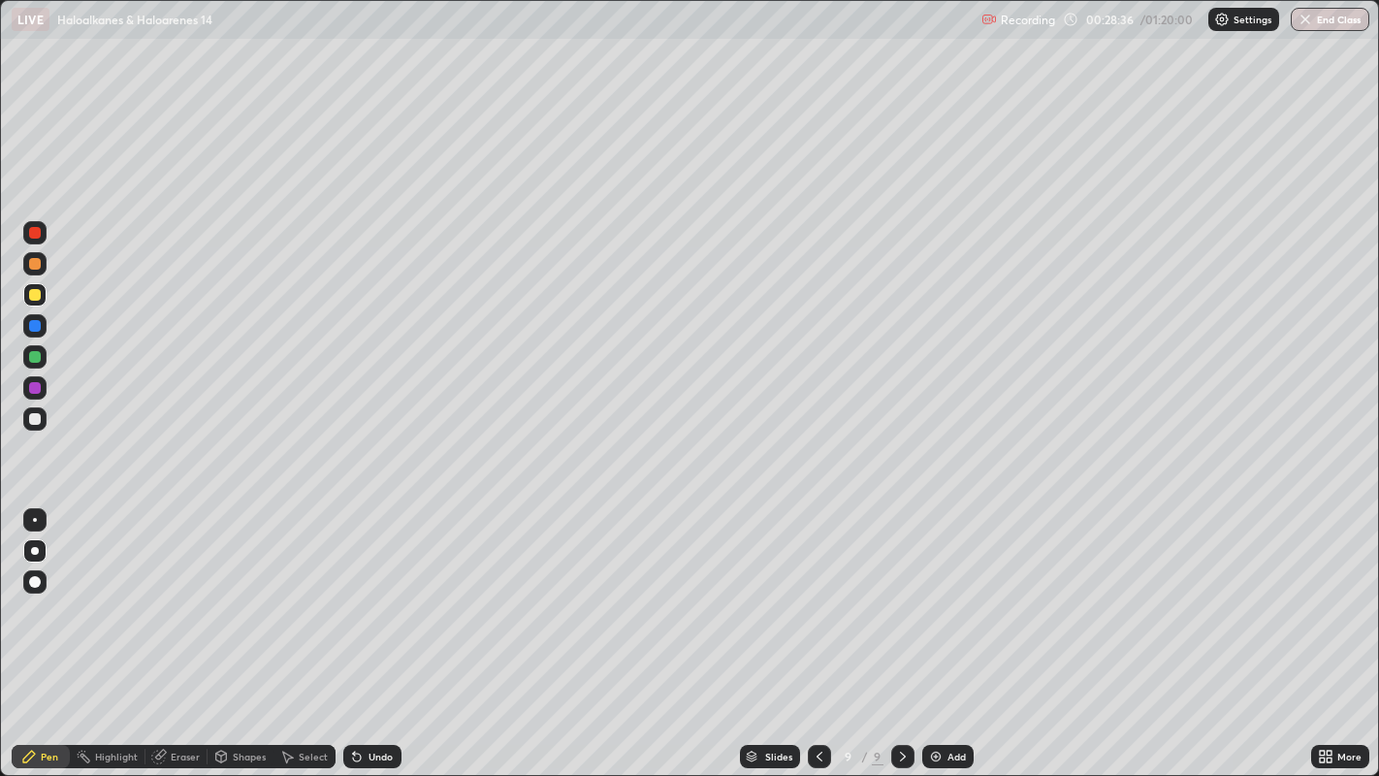
click at [36, 388] on div at bounding box center [35, 388] width 12 height 12
click at [928, 629] on img at bounding box center [936, 757] width 16 height 16
click at [36, 411] on div at bounding box center [34, 418] width 23 height 23
click at [31, 354] on div at bounding box center [35, 357] width 12 height 12
click at [38, 422] on div at bounding box center [35, 419] width 12 height 12
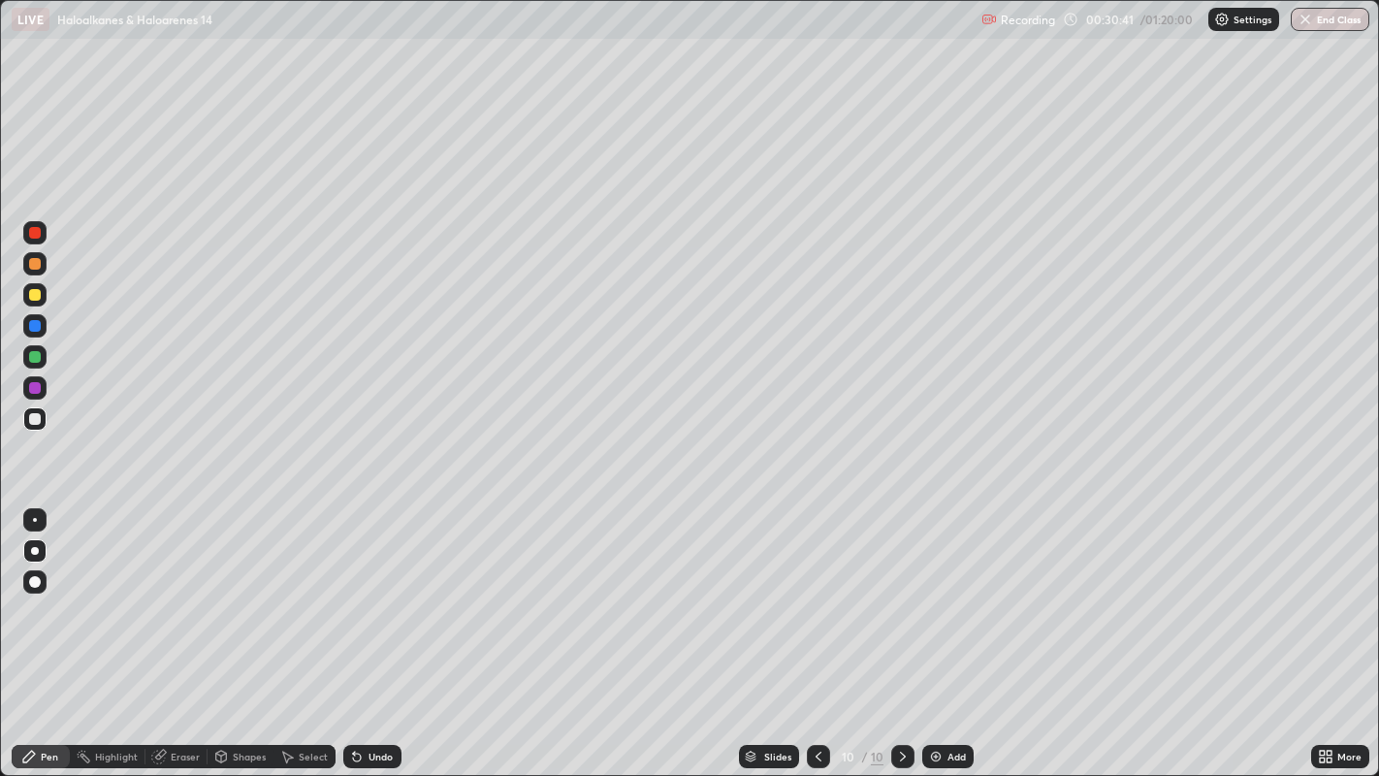
click at [35, 267] on div at bounding box center [35, 264] width 12 height 12
click at [36, 299] on div at bounding box center [35, 295] width 12 height 12
click at [28, 351] on div at bounding box center [34, 356] width 23 height 23
click at [23, 422] on div at bounding box center [34, 418] width 23 height 23
click at [817, 629] on icon at bounding box center [819, 757] width 16 height 16
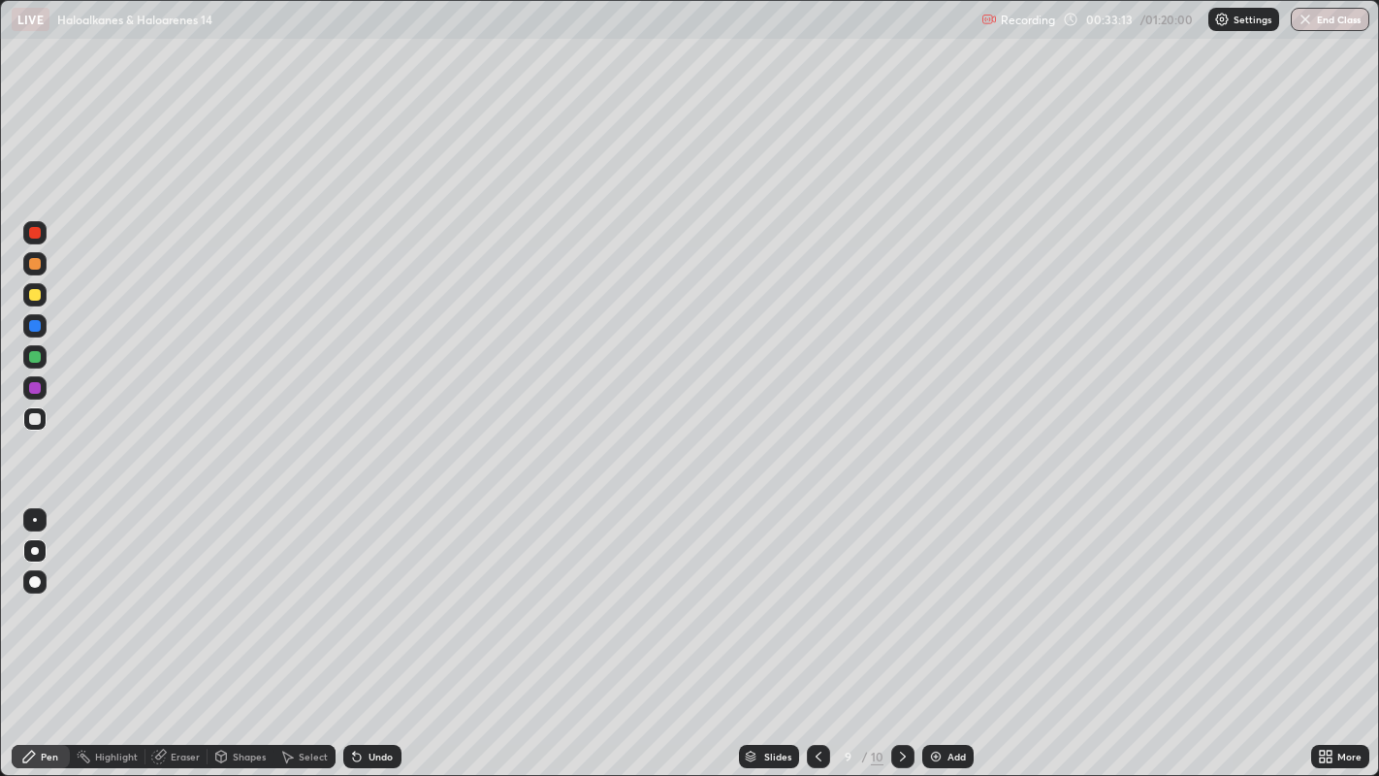
click at [817, 629] on icon at bounding box center [819, 757] width 16 height 16
click at [901, 629] on icon at bounding box center [903, 757] width 16 height 16
click at [819, 629] on icon at bounding box center [819, 757] width 16 height 16
click at [911, 629] on div at bounding box center [902, 756] width 23 height 23
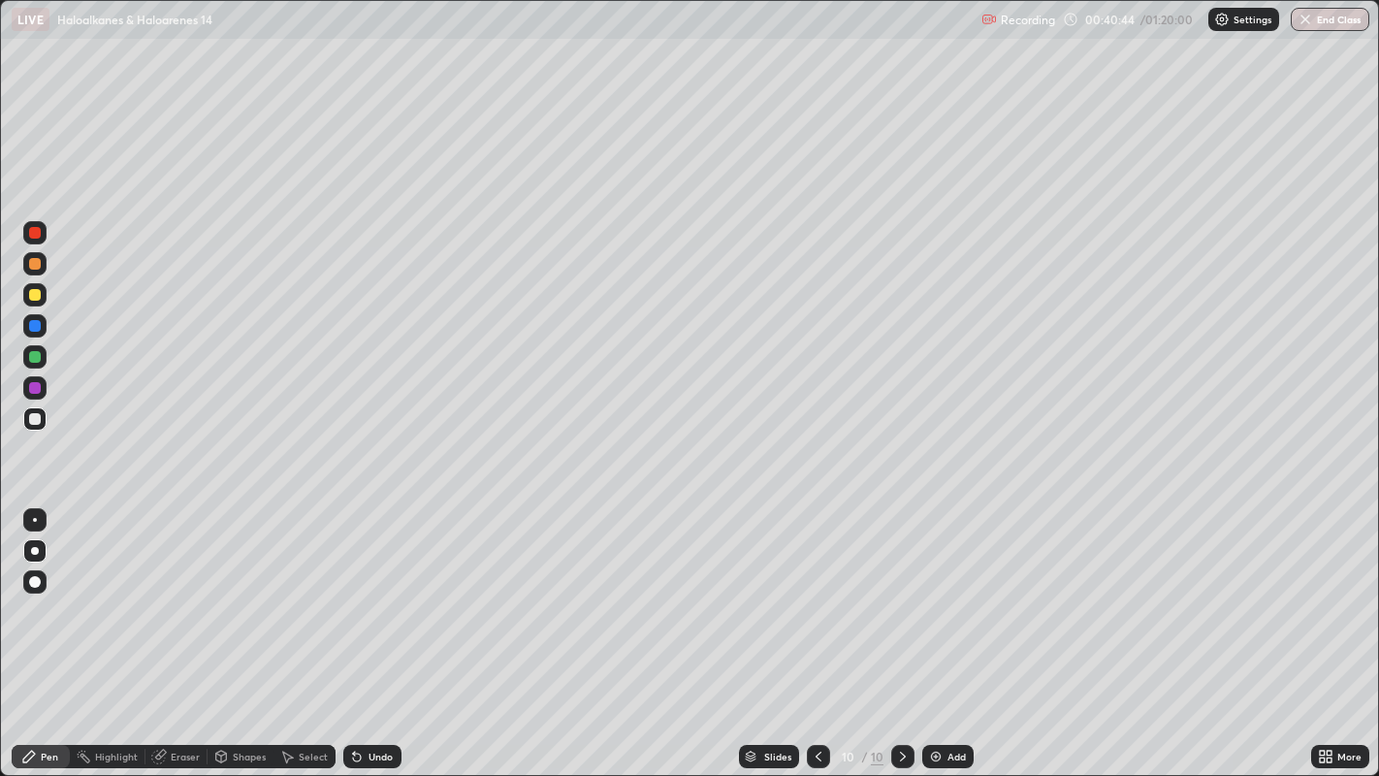
click at [933, 629] on img at bounding box center [936, 757] width 16 height 16
click at [33, 263] on div at bounding box center [35, 264] width 12 height 12
click at [817, 629] on icon at bounding box center [820, 757] width 16 height 16
click at [817, 629] on div at bounding box center [819, 756] width 23 height 23
click at [902, 629] on icon at bounding box center [903, 757] width 16 height 16
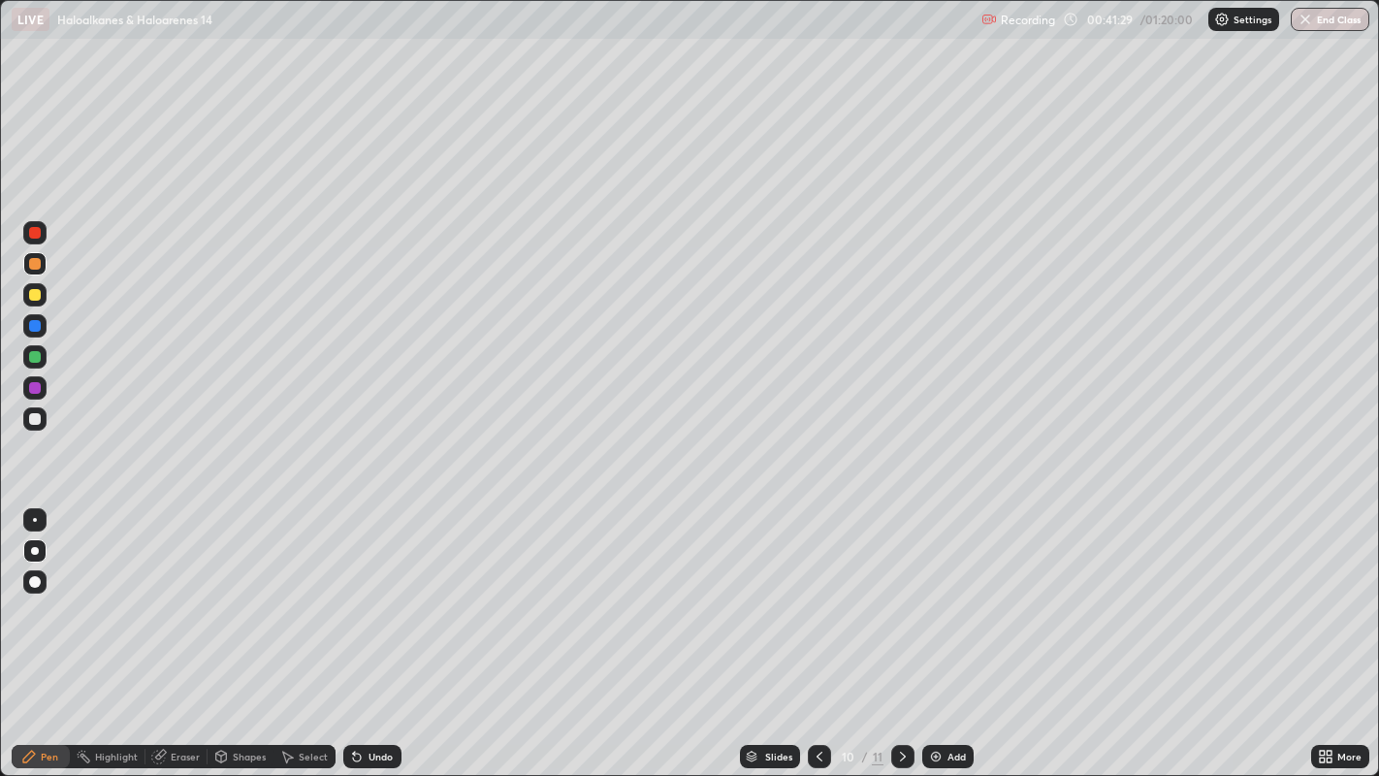
click at [910, 629] on div at bounding box center [902, 756] width 23 height 23
click at [38, 423] on div at bounding box center [35, 419] width 12 height 12
click at [35, 296] on div at bounding box center [35, 295] width 12 height 12
click at [186, 629] on div "Eraser" at bounding box center [185, 757] width 29 height 10
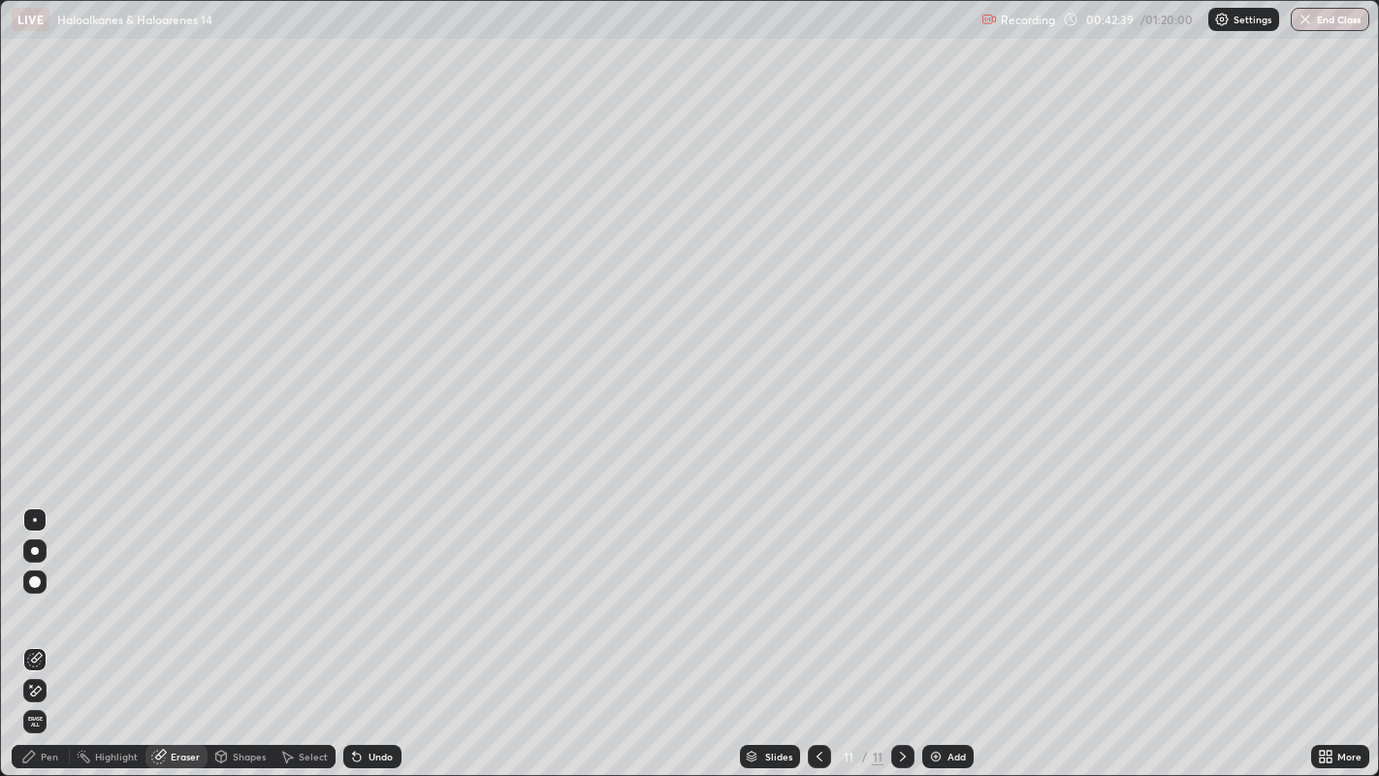
click at [46, 629] on div "Pen" at bounding box center [49, 757] width 17 height 10
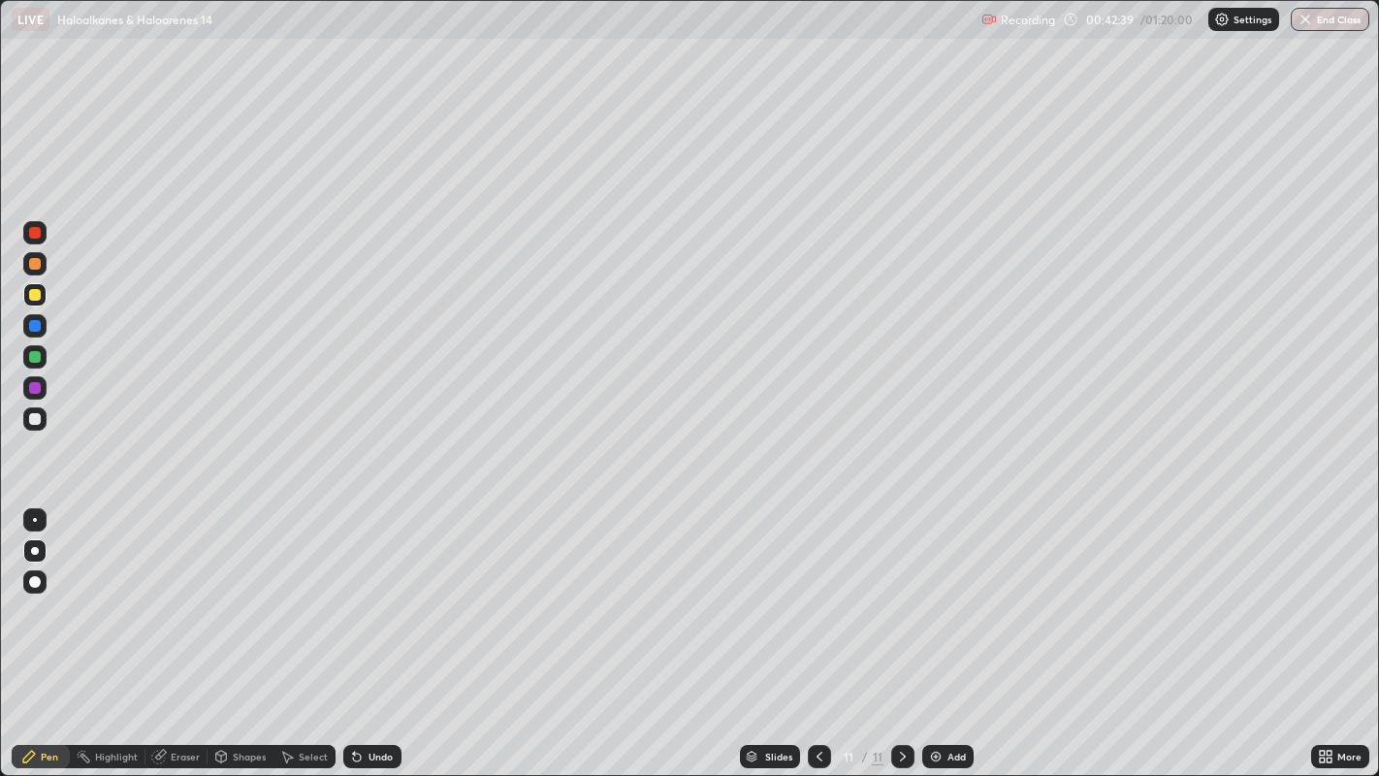
click at [31, 419] on div at bounding box center [35, 419] width 12 height 12
click at [29, 298] on div at bounding box center [35, 295] width 12 height 12
click at [178, 629] on div "Eraser" at bounding box center [176, 756] width 62 height 23
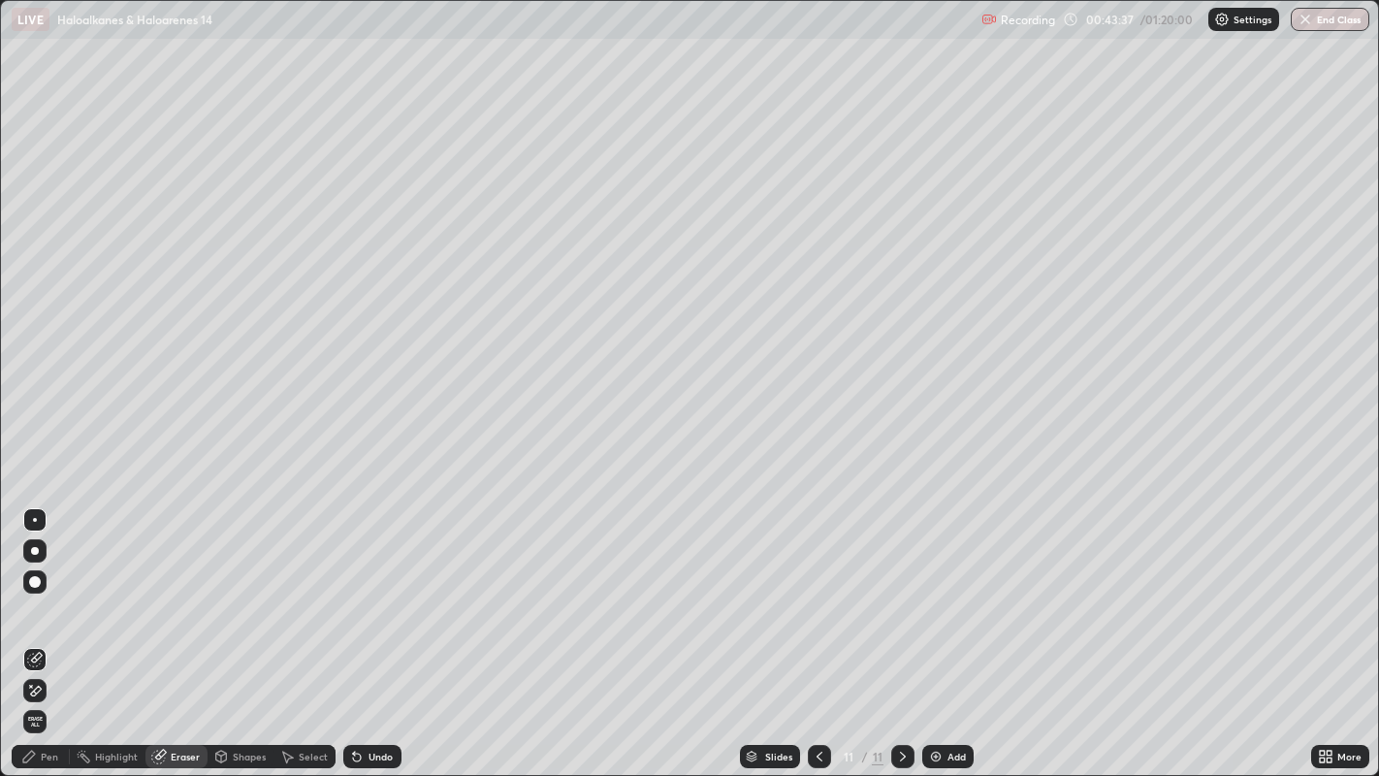
click at [48, 629] on div "Pen" at bounding box center [49, 757] width 17 height 10
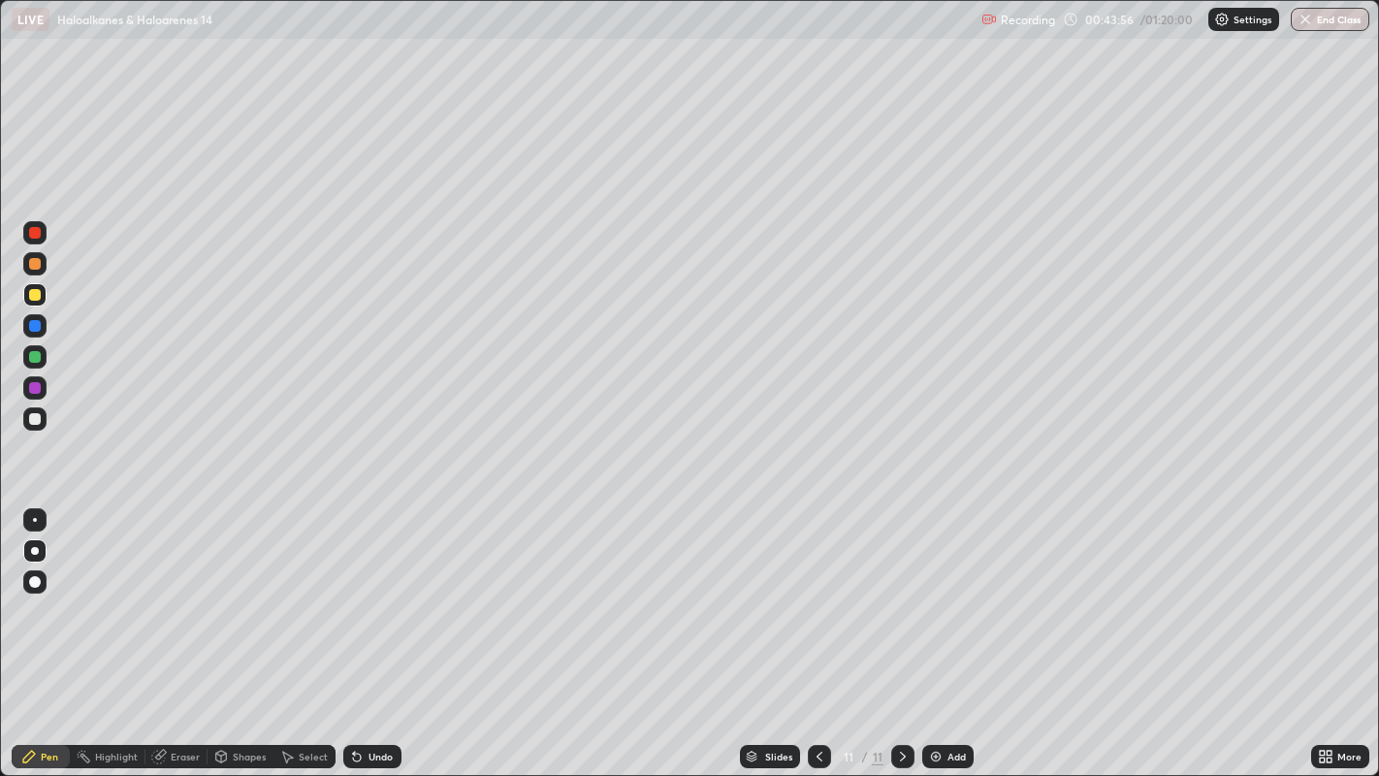
click at [30, 360] on div at bounding box center [35, 357] width 12 height 12
click at [818, 629] on icon at bounding box center [820, 757] width 16 height 16
click at [828, 629] on div at bounding box center [819, 756] width 23 height 39
click at [894, 629] on div at bounding box center [902, 756] width 23 height 23
click at [904, 629] on div at bounding box center [902, 756] width 23 height 39
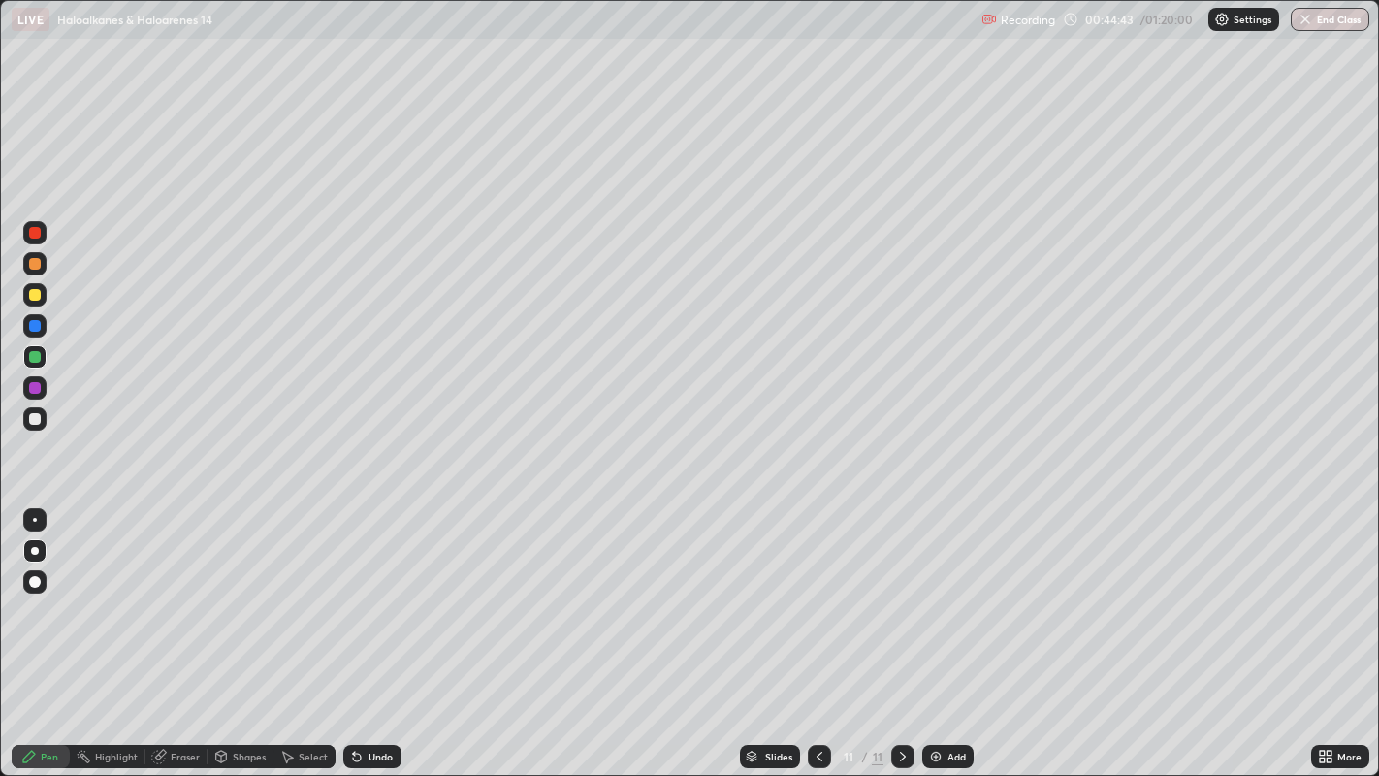
click at [39, 424] on div at bounding box center [35, 419] width 12 height 12
click at [817, 629] on icon at bounding box center [820, 757] width 16 height 16
click at [818, 629] on div at bounding box center [819, 756] width 23 height 23
click at [814, 629] on div at bounding box center [819, 756] width 23 height 39
click at [891, 629] on div at bounding box center [902, 756] width 23 height 23
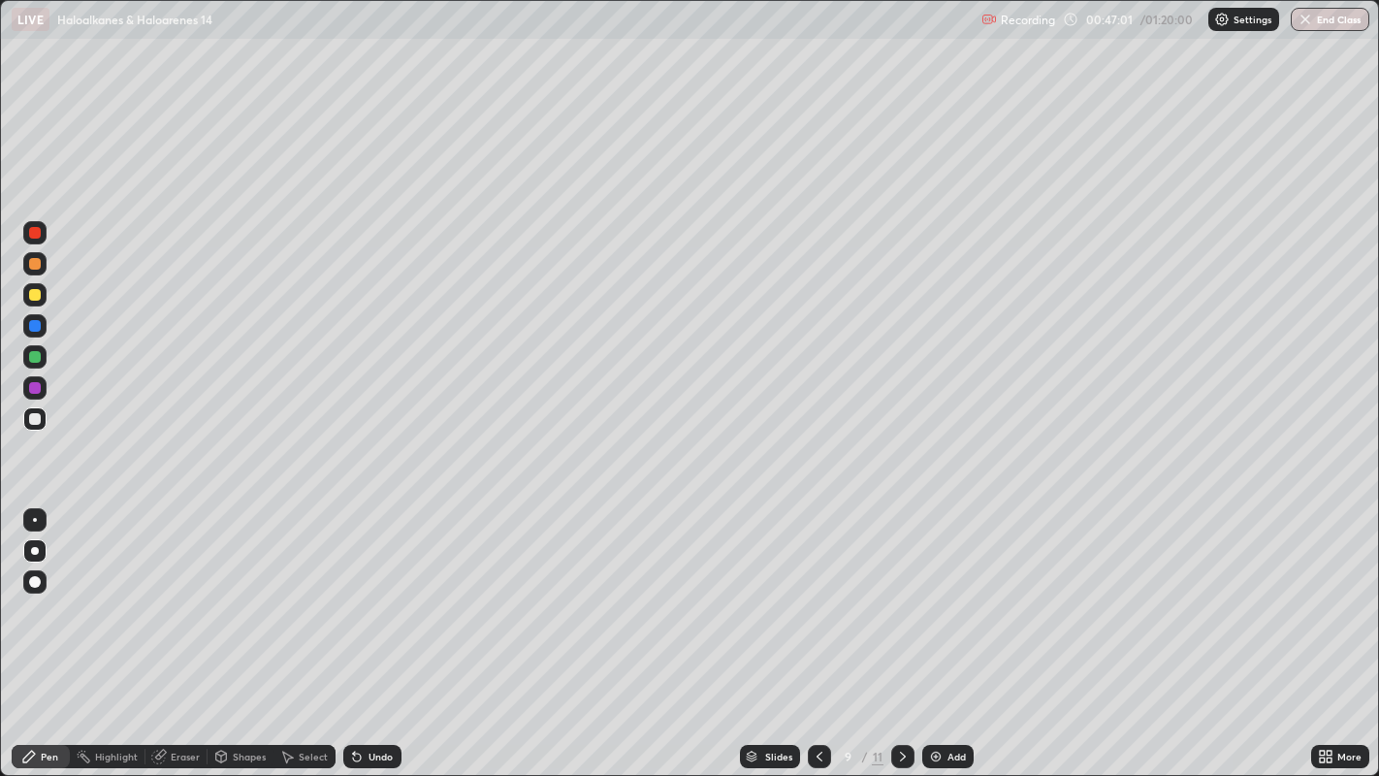
click at [900, 629] on icon at bounding box center [903, 757] width 16 height 16
click at [897, 629] on icon at bounding box center [903, 757] width 16 height 16
click at [897, 629] on div at bounding box center [902, 756] width 23 height 23
click at [817, 629] on icon at bounding box center [820, 757] width 16 height 16
click at [815, 629] on icon at bounding box center [820, 757] width 16 height 16
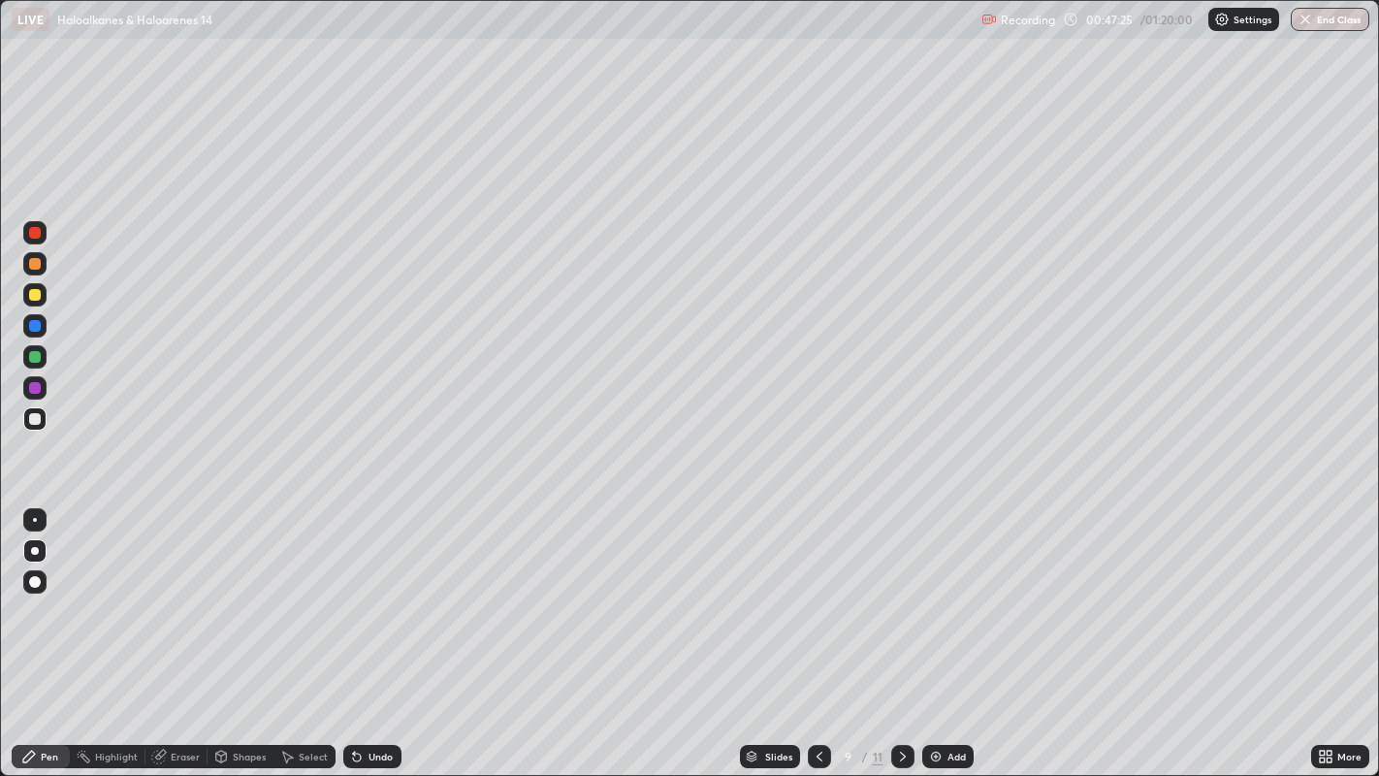
click at [901, 629] on icon at bounding box center [903, 757] width 16 height 16
click at [900, 629] on icon at bounding box center [903, 757] width 16 height 16
click at [910, 629] on div at bounding box center [902, 756] width 23 height 23
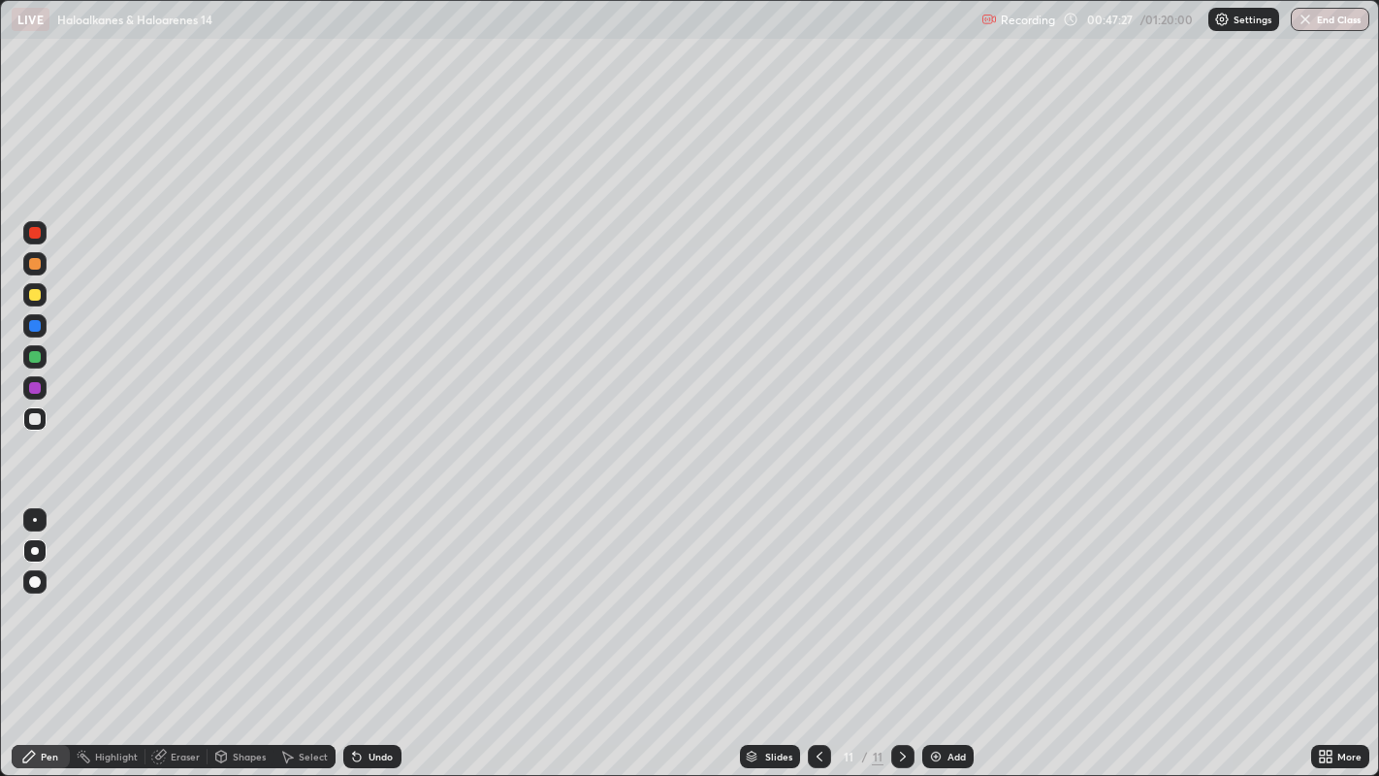
click at [938, 629] on img at bounding box center [936, 757] width 16 height 16
click at [33, 259] on div at bounding box center [35, 264] width 12 height 12
click at [35, 418] on div at bounding box center [35, 419] width 12 height 12
click at [238, 629] on div "Shapes" at bounding box center [241, 756] width 66 height 23
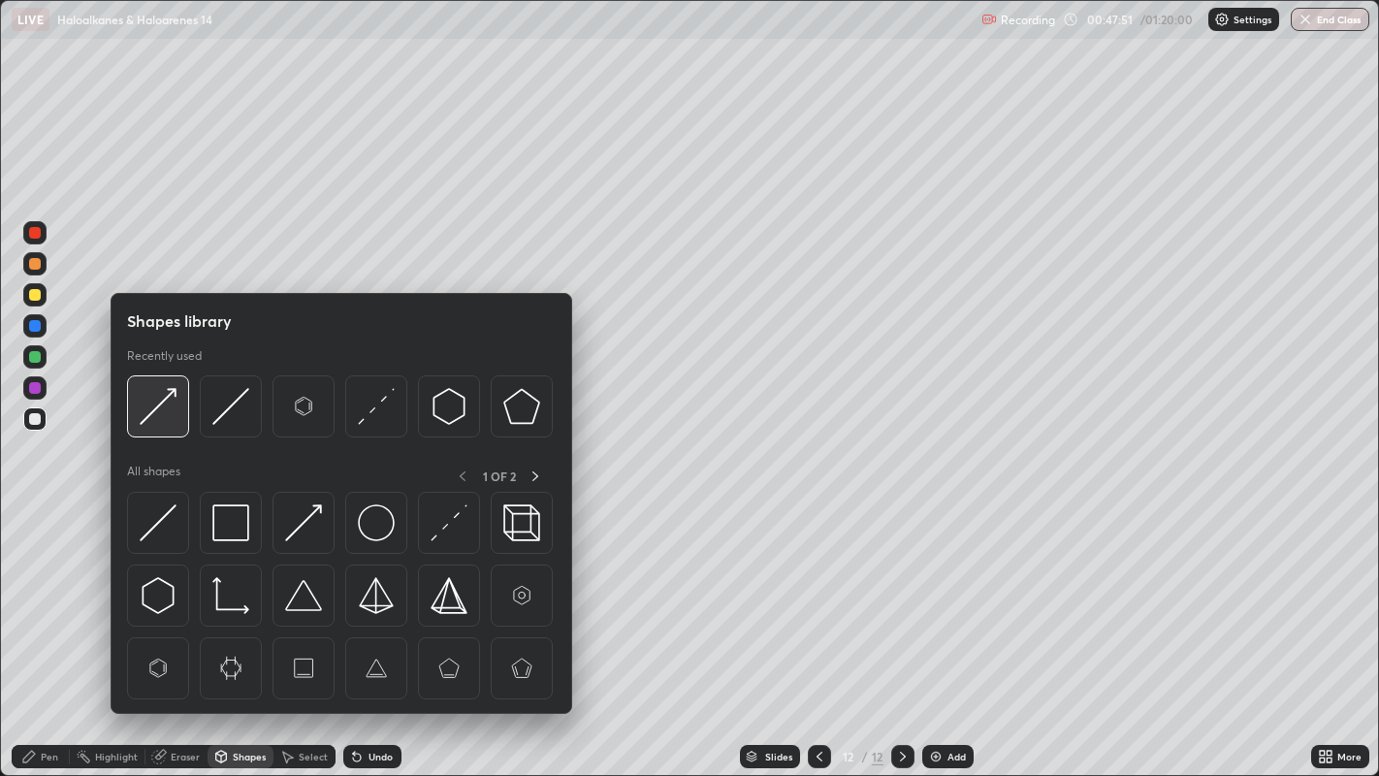
click at [169, 392] on img at bounding box center [158, 406] width 37 height 37
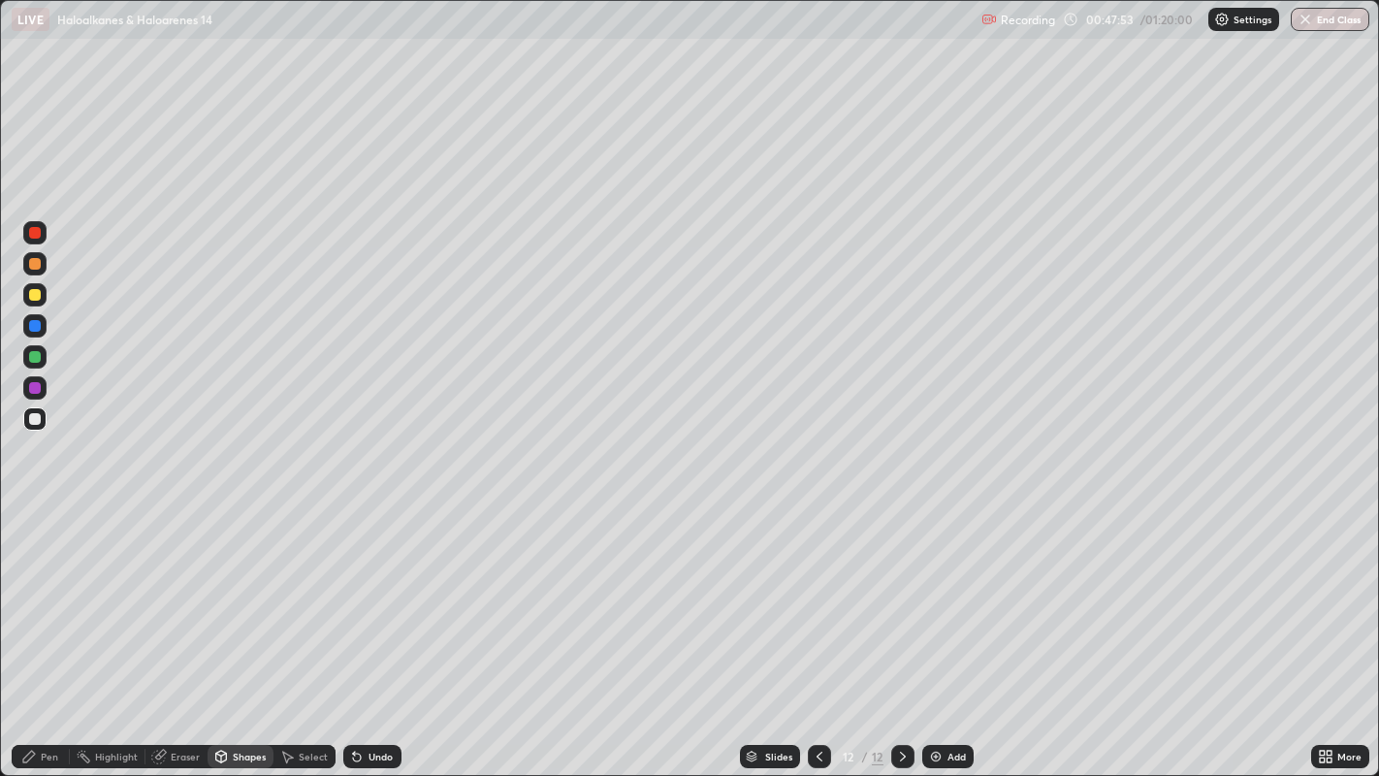
click at [53, 629] on div "Pen" at bounding box center [49, 757] width 17 height 10
click at [40, 297] on div at bounding box center [34, 294] width 23 height 23
click at [35, 237] on div at bounding box center [35, 233] width 12 height 12
click at [36, 298] on div at bounding box center [35, 295] width 12 height 12
click at [30, 421] on div at bounding box center [35, 419] width 12 height 12
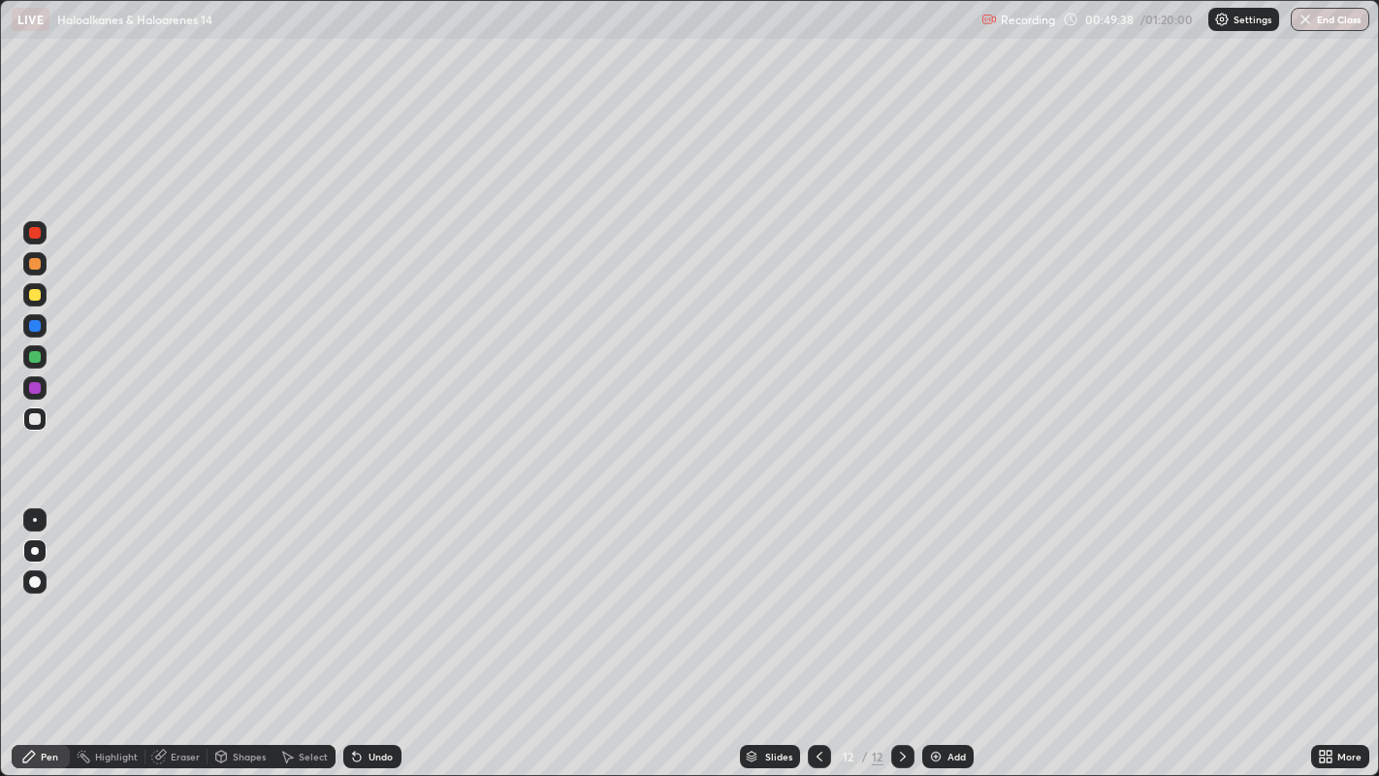
click at [38, 354] on div at bounding box center [35, 357] width 12 height 12
click at [815, 629] on icon at bounding box center [820, 757] width 16 height 16
click at [900, 629] on icon at bounding box center [903, 757] width 16 height 16
click at [247, 629] on div "Shapes" at bounding box center [249, 757] width 33 height 10
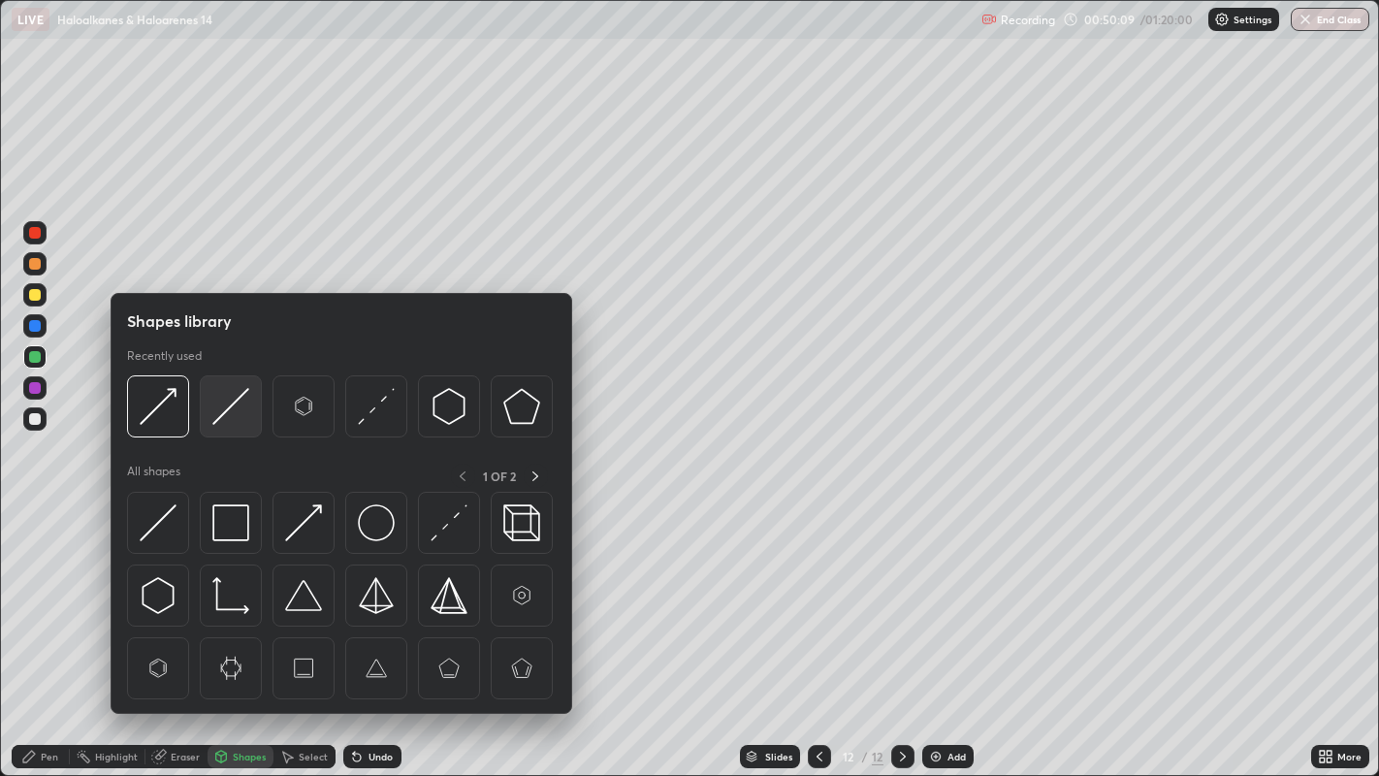
click at [231, 396] on img at bounding box center [230, 406] width 37 height 37
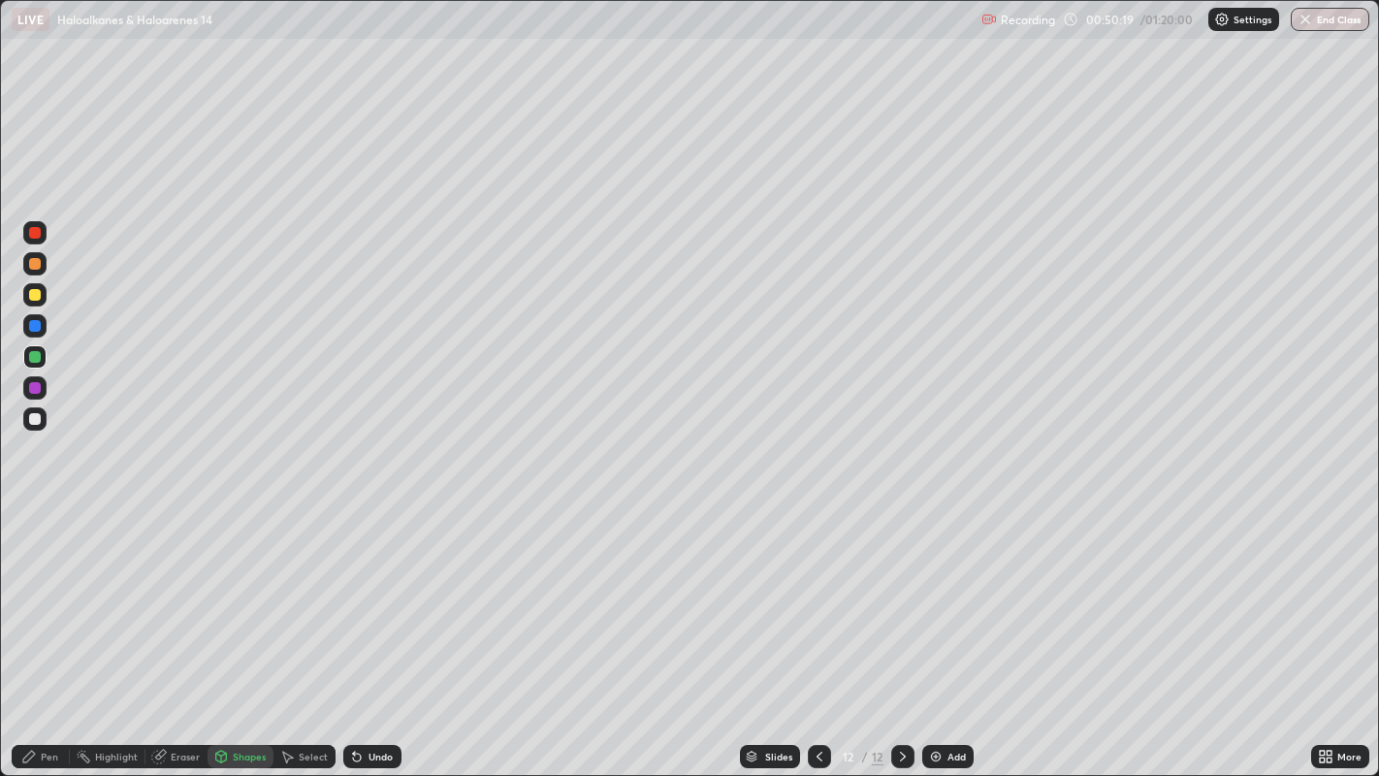
click at [48, 629] on div "Pen" at bounding box center [49, 757] width 17 height 10
click at [36, 416] on div at bounding box center [35, 419] width 12 height 12
click at [32, 265] on div at bounding box center [35, 264] width 12 height 12
click at [37, 418] on div at bounding box center [35, 419] width 12 height 12
click at [35, 354] on div at bounding box center [35, 357] width 12 height 12
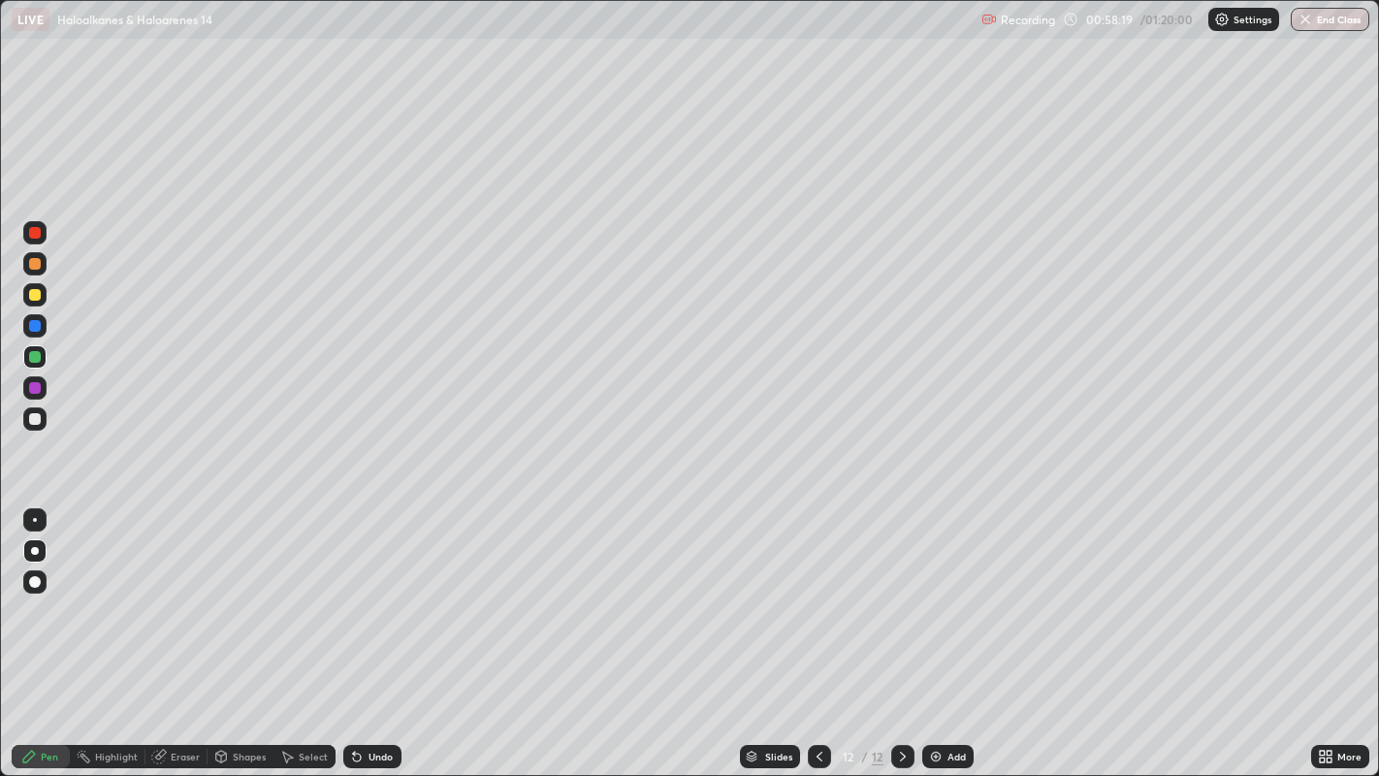
click at [32, 299] on div at bounding box center [35, 295] width 12 height 12
click at [929, 629] on img at bounding box center [936, 757] width 16 height 16
click at [31, 418] on div at bounding box center [35, 419] width 12 height 12
click at [30, 261] on div at bounding box center [35, 264] width 12 height 12
click at [31, 423] on div at bounding box center [35, 419] width 12 height 12
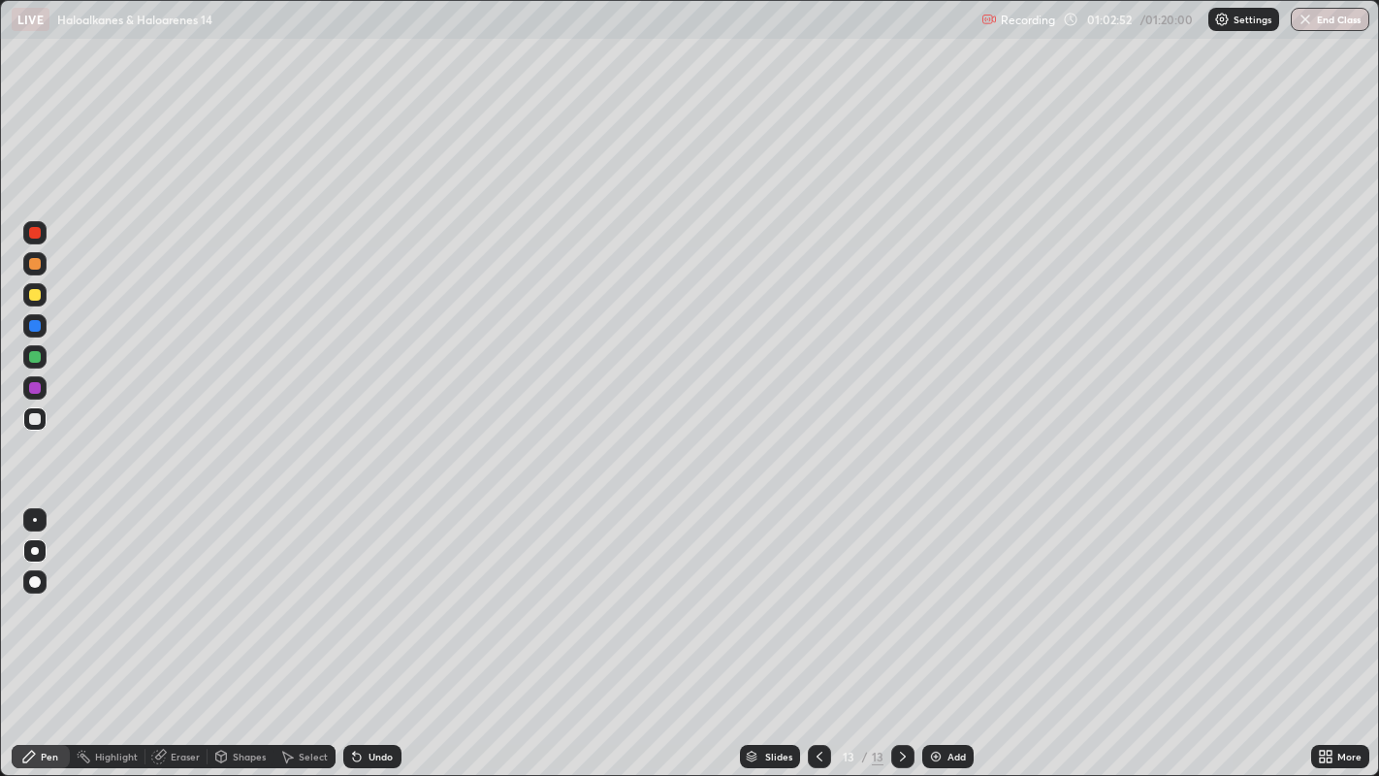
click at [1326, 629] on icon at bounding box center [1326, 757] width 16 height 16
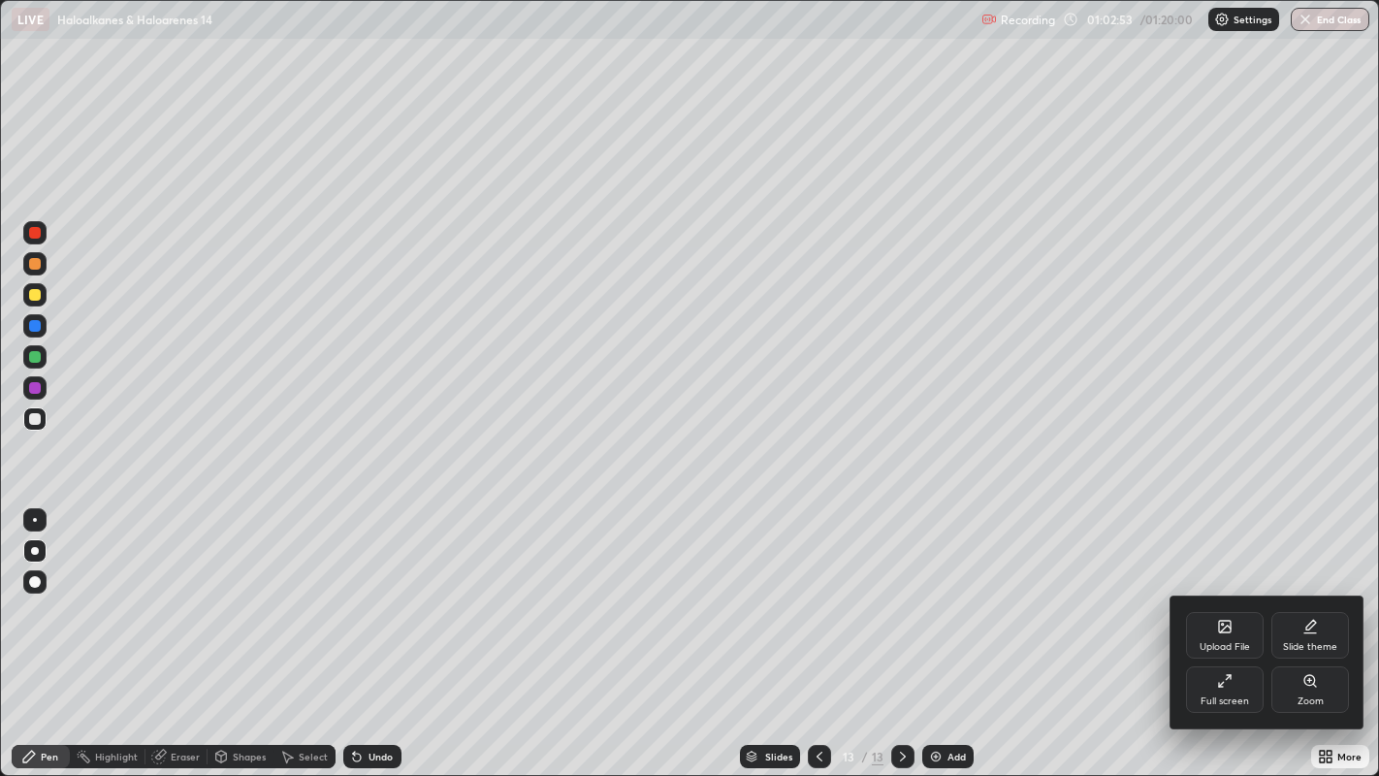
click at [1227, 629] on icon at bounding box center [1225, 681] width 16 height 16
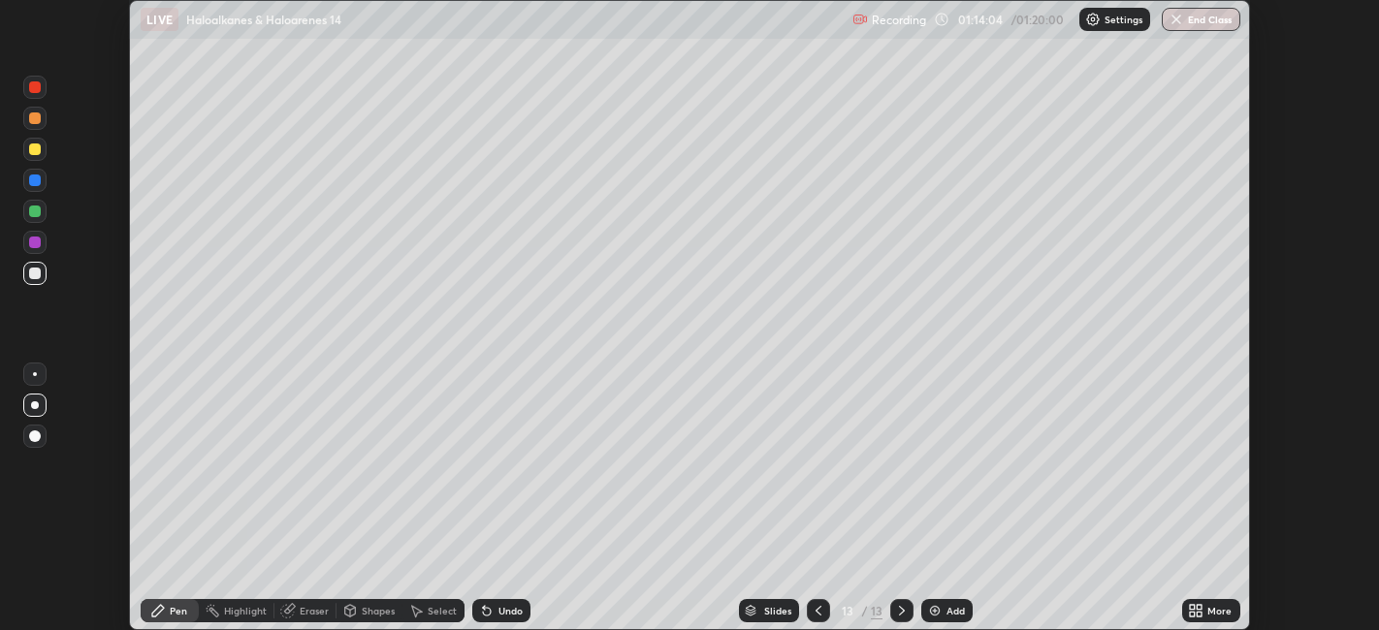
click at [1193, 607] on icon at bounding box center [1192, 607] width 5 height 5
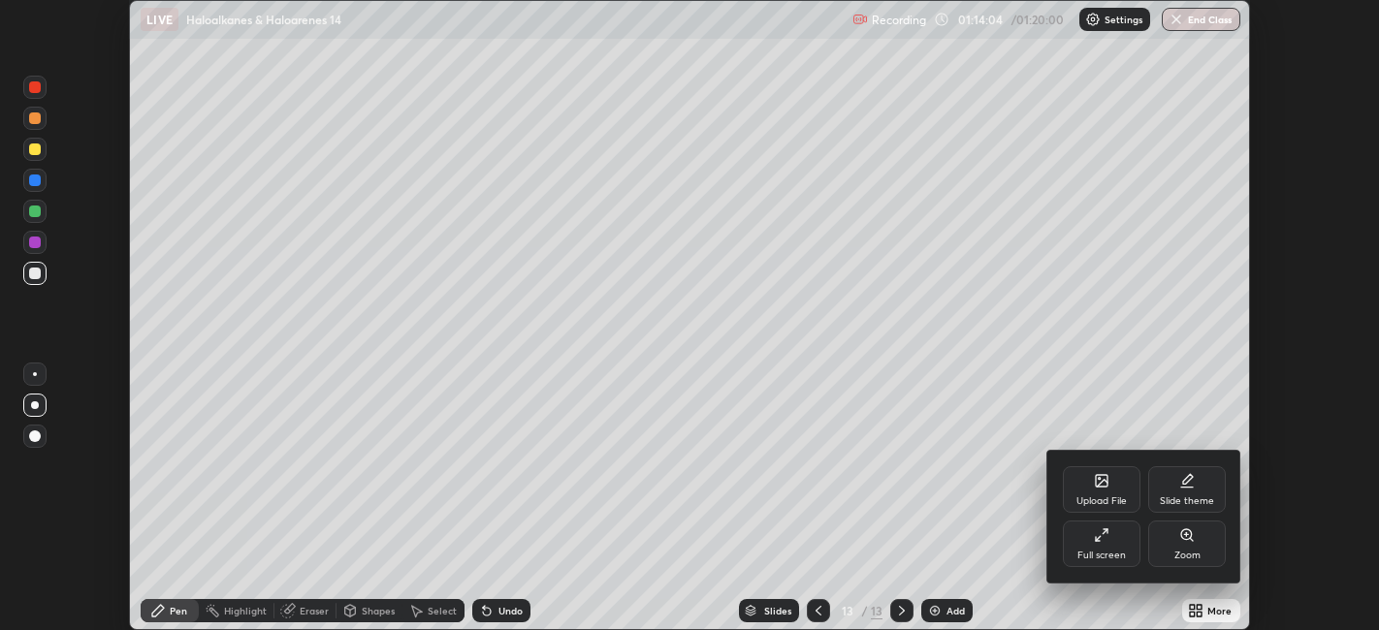
click at [1098, 538] on icon at bounding box center [1098, 538] width 5 height 5
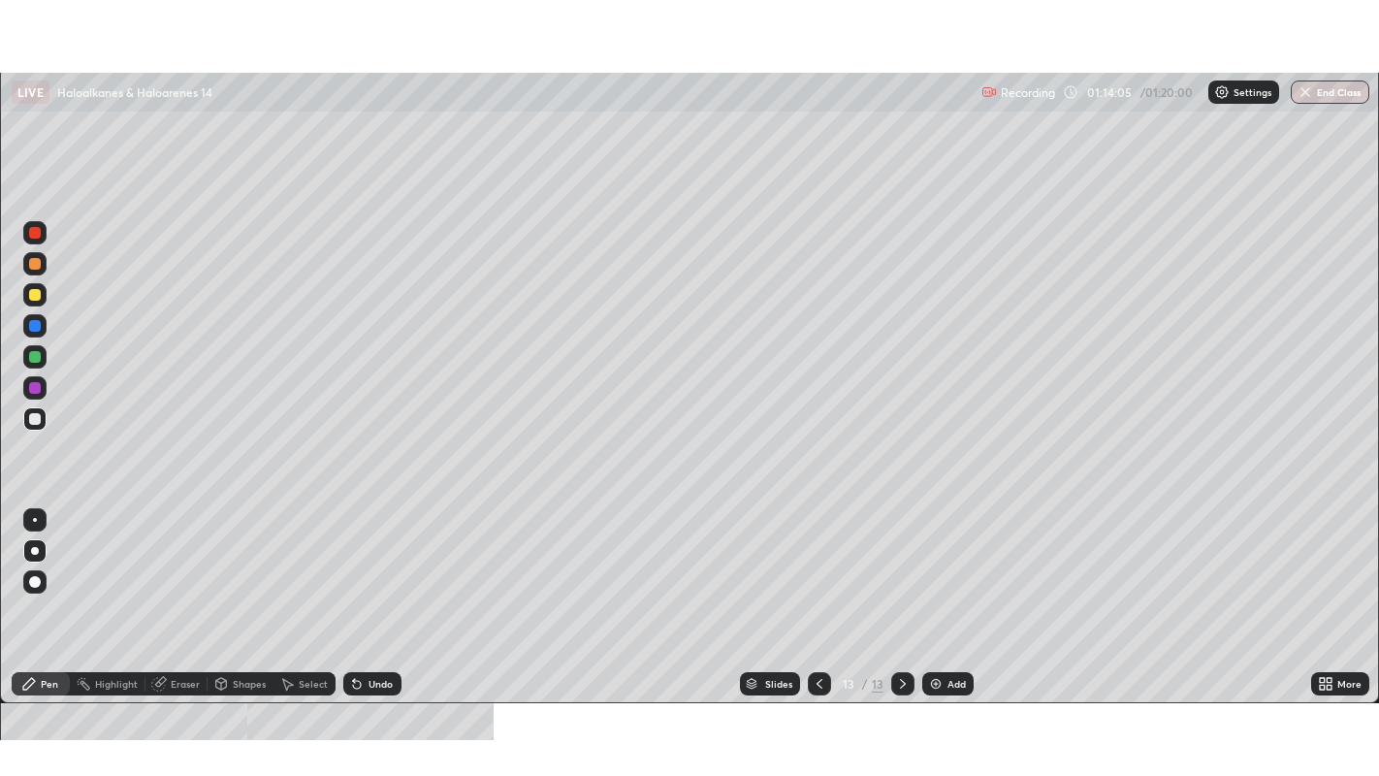
scroll to position [776, 1379]
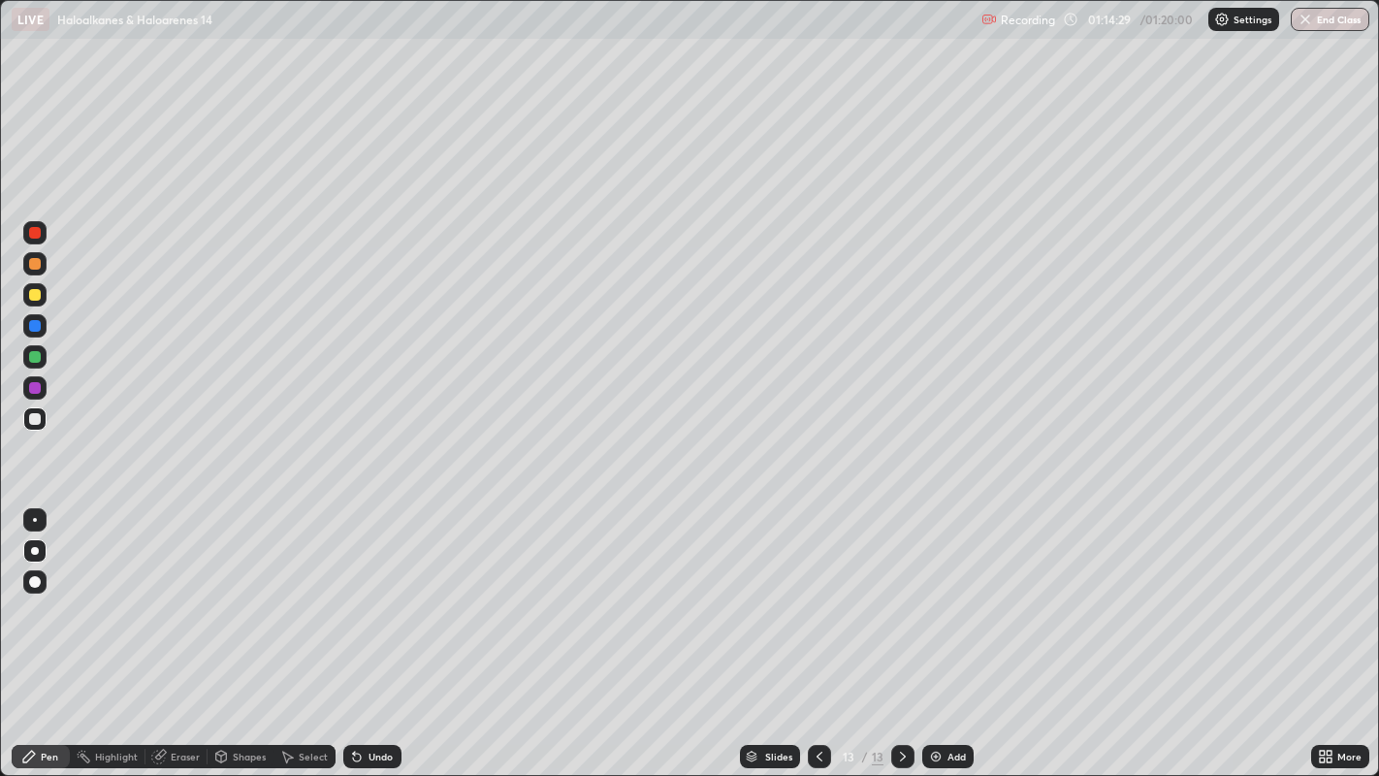
click at [1333, 16] on button "End Class" at bounding box center [1330, 19] width 79 height 23
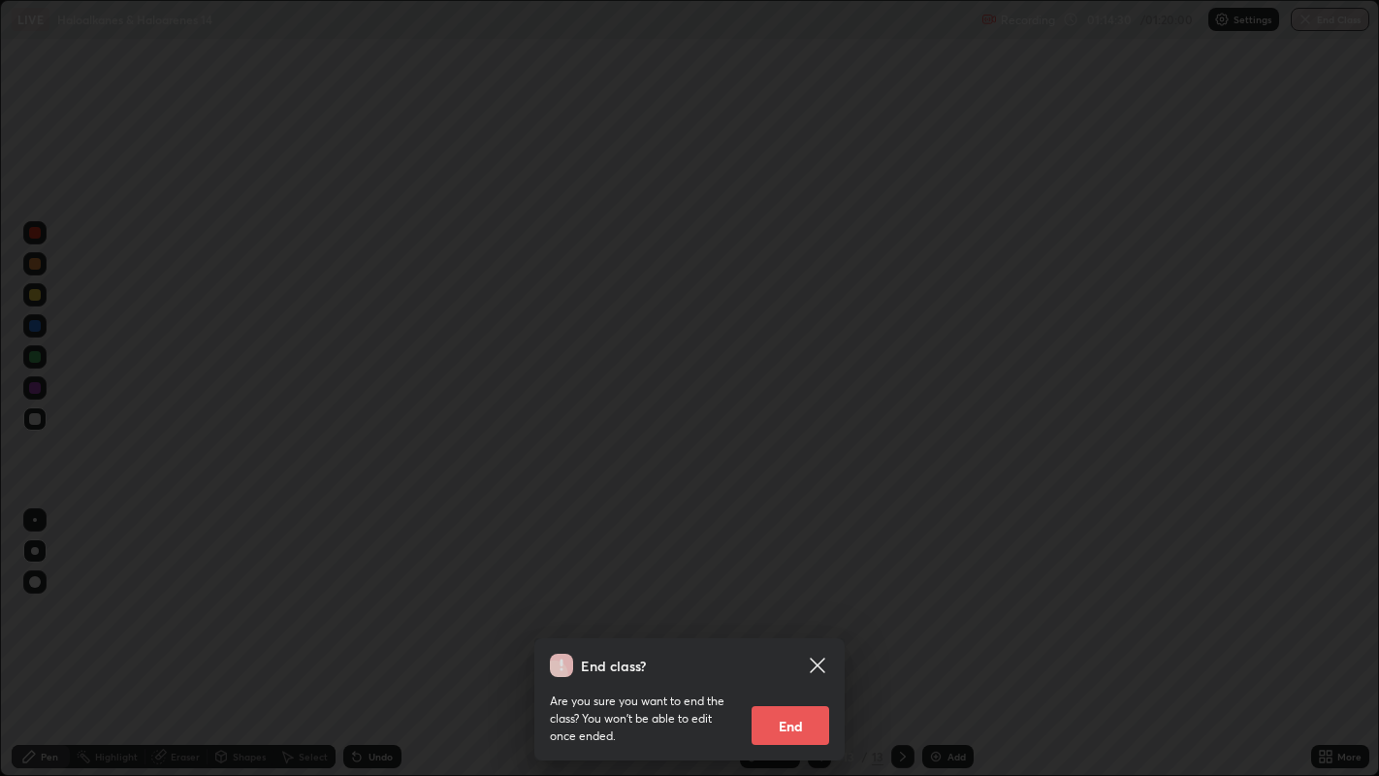
click at [797, 629] on button "End" at bounding box center [791, 725] width 78 height 39
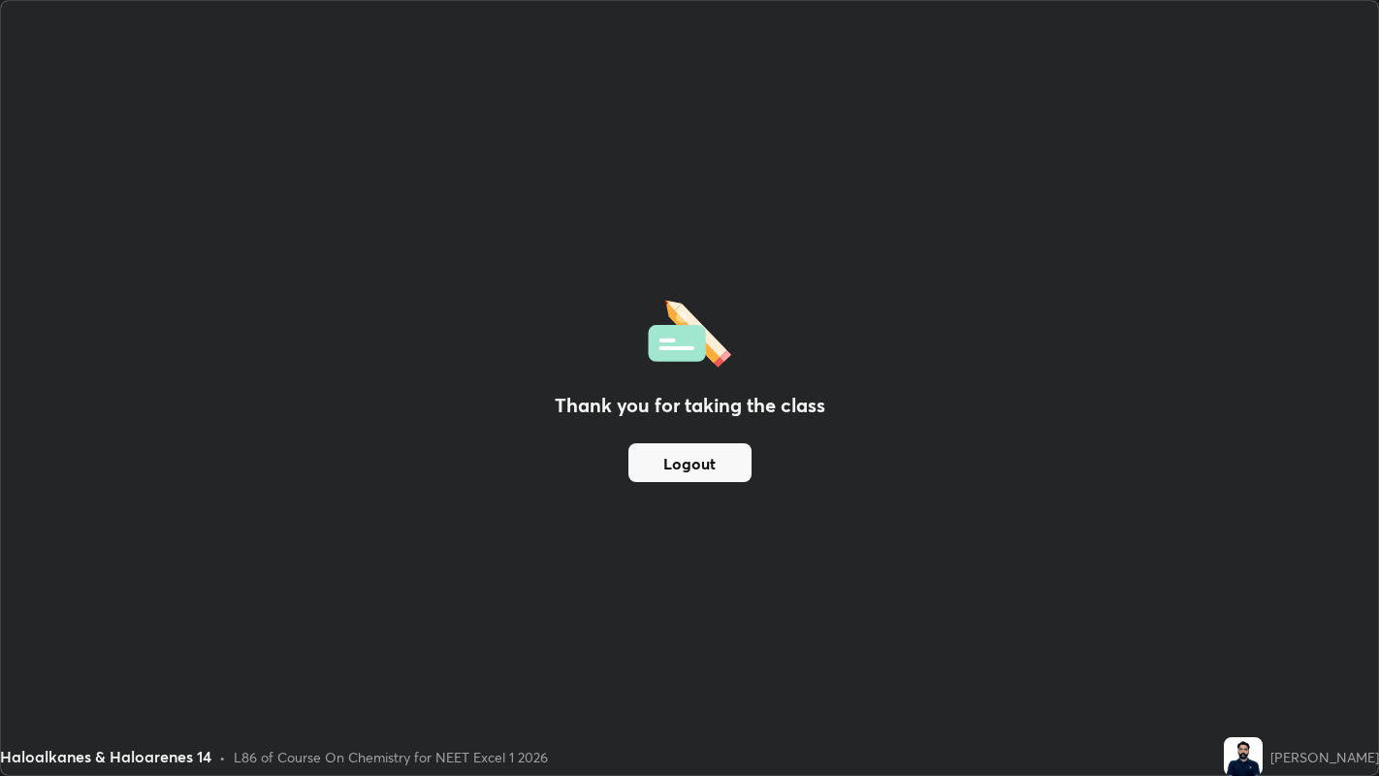
click at [724, 463] on button "Logout" at bounding box center [689, 462] width 123 height 39
click at [722, 457] on button "Logout" at bounding box center [689, 462] width 123 height 39
